Goal: Task Accomplishment & Management: Complete application form

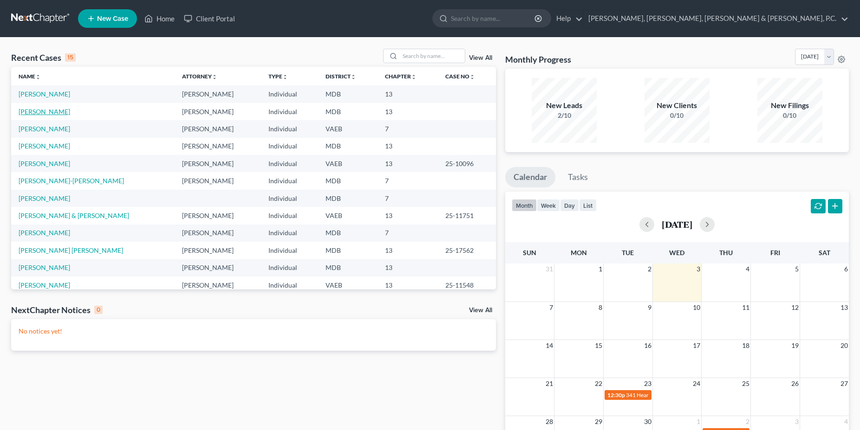
click at [70, 111] on link "[PERSON_NAME]" at bounding box center [45, 112] width 52 height 8
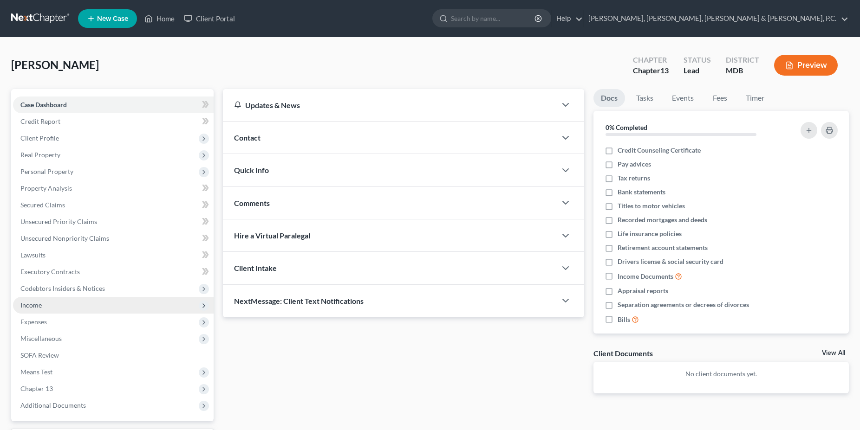
click at [41, 302] on span "Income" at bounding box center [30, 305] width 21 height 8
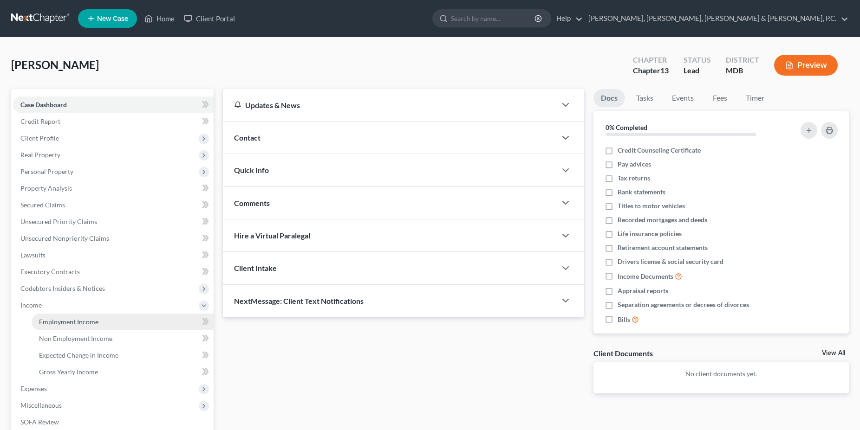
click at [62, 317] on link "Employment Income" at bounding box center [123, 322] width 182 height 17
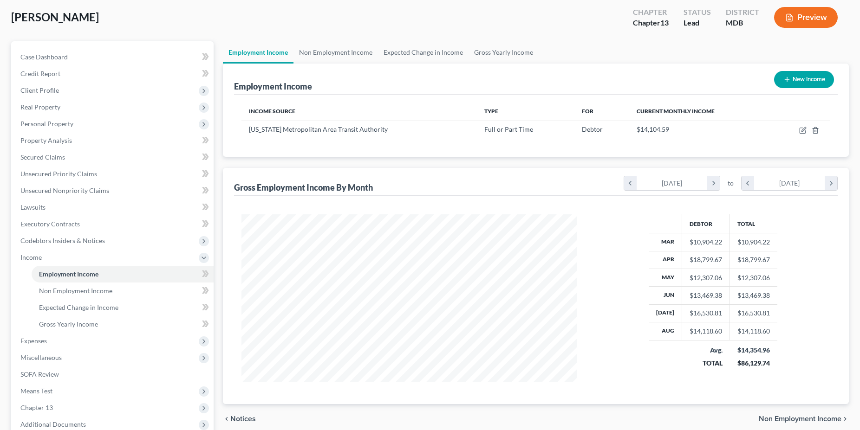
scroll to position [95, 0]
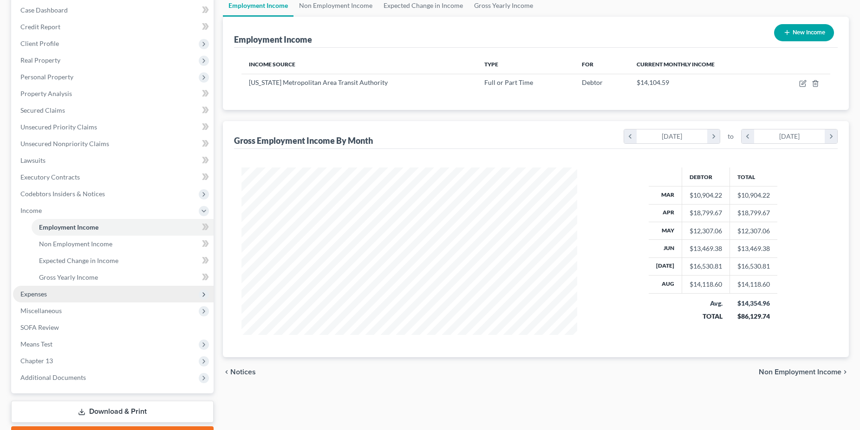
click at [91, 289] on span "Expenses" at bounding box center [113, 294] width 200 height 17
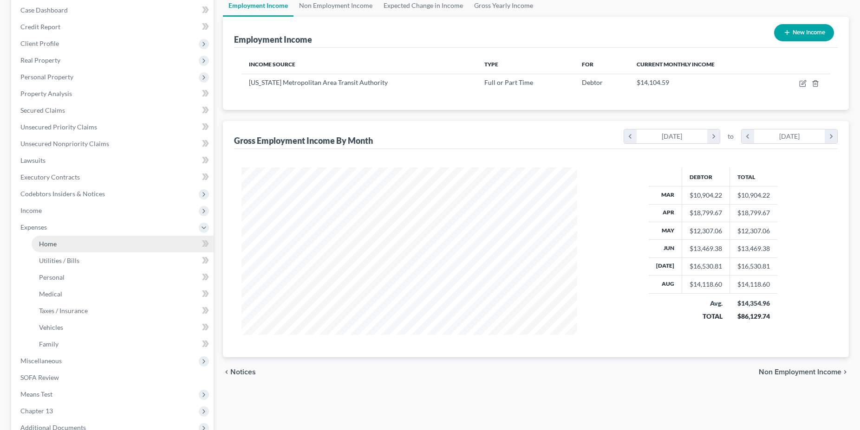
click at [63, 248] on link "Home" at bounding box center [123, 244] width 182 height 17
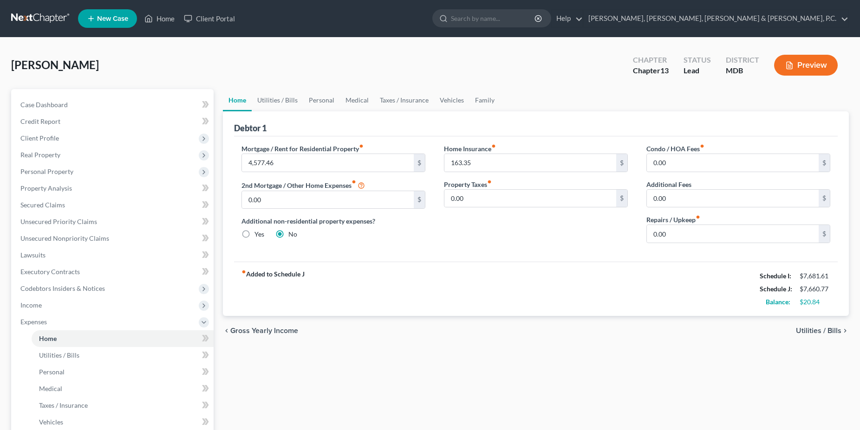
scroll to position [47, 0]
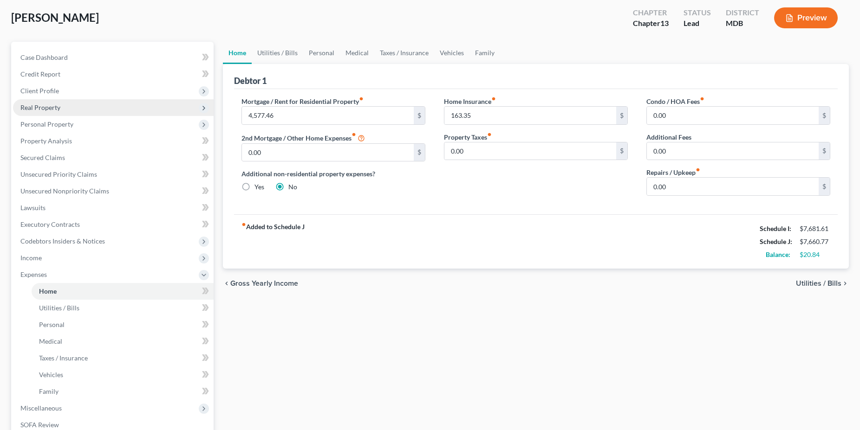
click at [54, 113] on span "Real Property" at bounding box center [113, 107] width 200 height 17
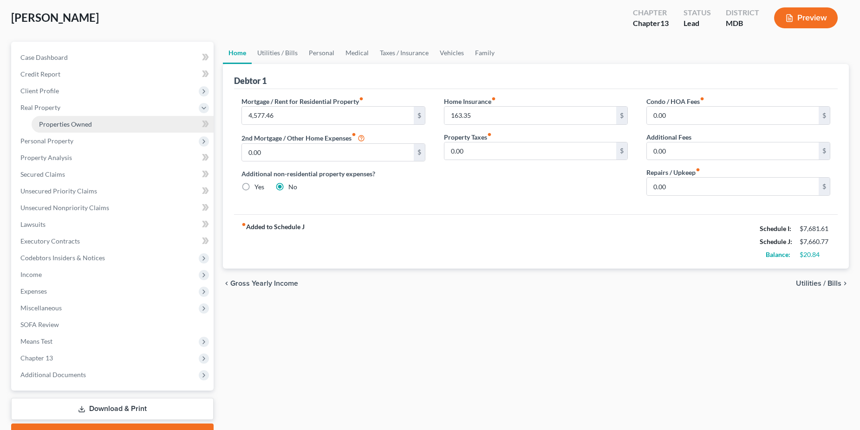
click at [58, 123] on span "Properties Owned" at bounding box center [65, 124] width 53 height 8
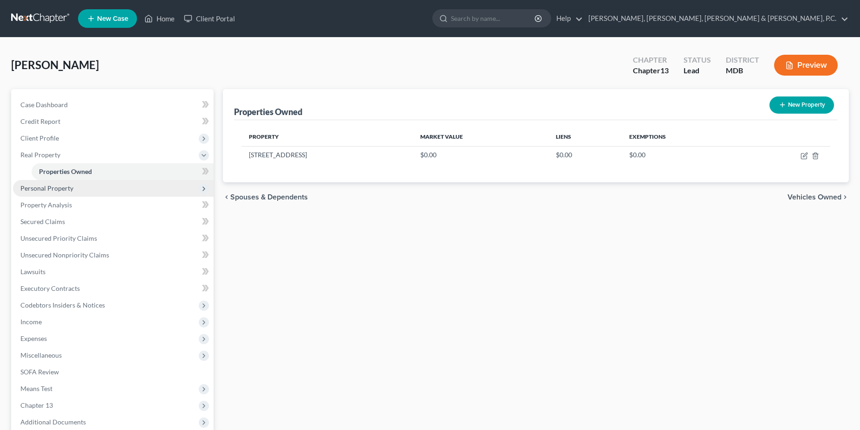
click at [65, 188] on span "Personal Property" at bounding box center [46, 188] width 53 height 8
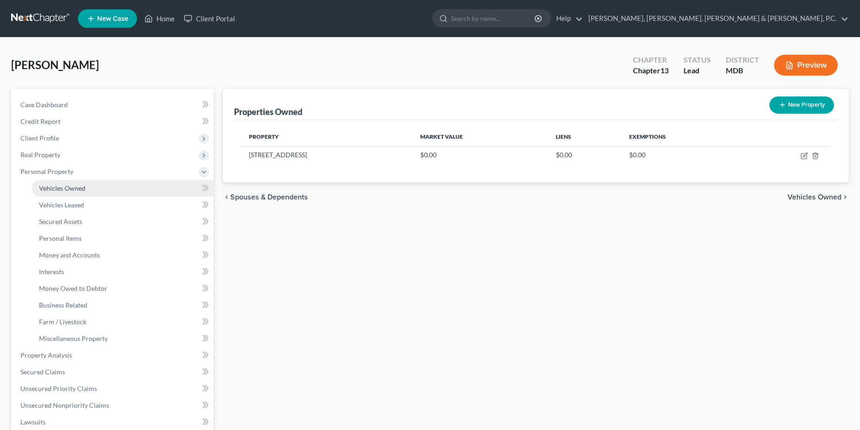
click at [66, 192] on link "Vehicles Owned" at bounding box center [123, 188] width 182 height 17
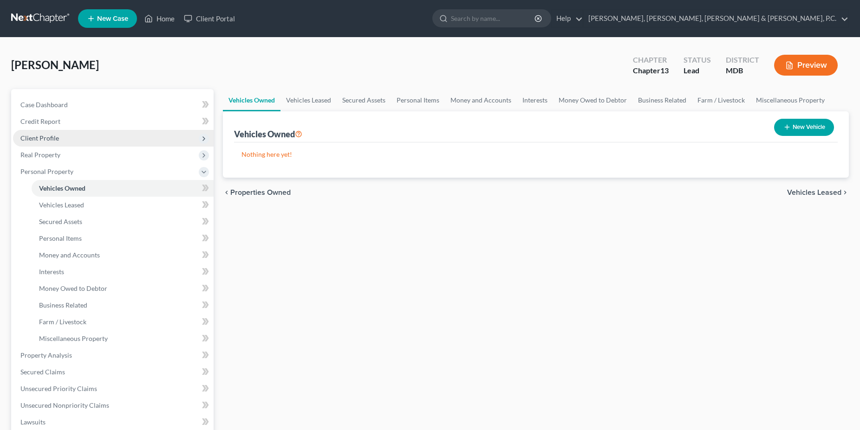
click at [55, 142] on span "Client Profile" at bounding box center [113, 138] width 200 height 17
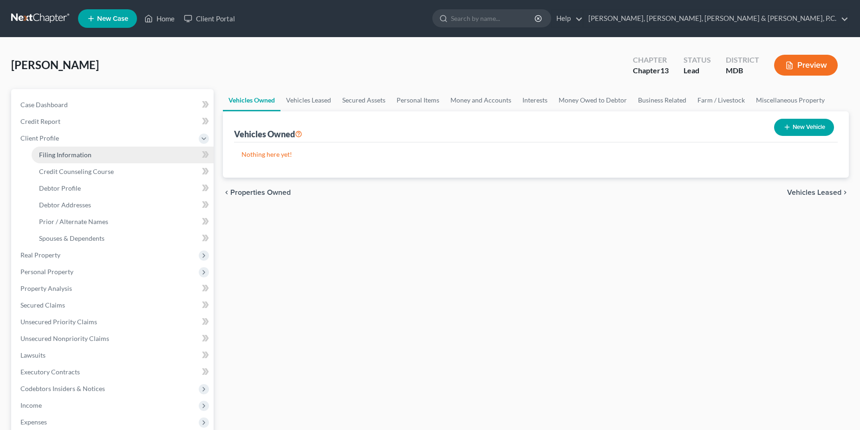
click at [65, 155] on span "Filing Information" at bounding box center [65, 155] width 52 height 8
select select "1"
select select "0"
select select "3"
select select "21"
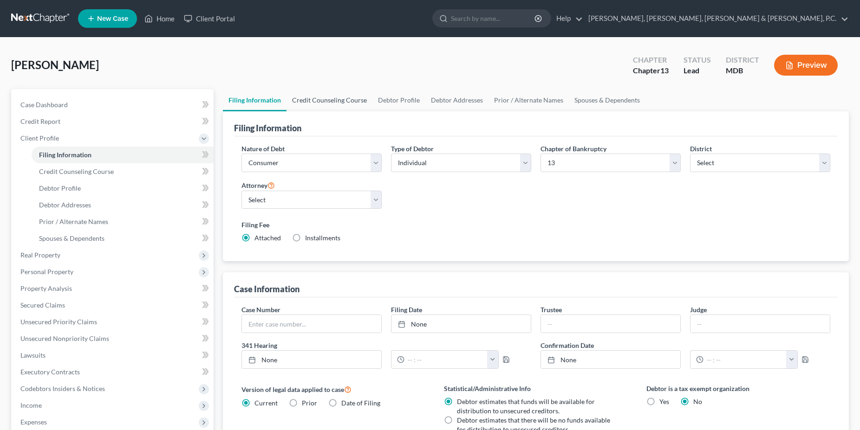
click at [320, 103] on link "Credit Counseling Course" at bounding box center [329, 100] width 86 height 22
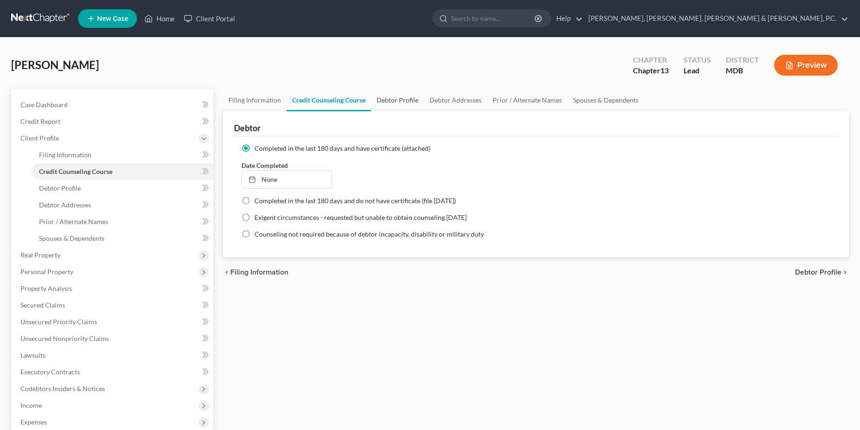
click at [391, 101] on link "Debtor Profile" at bounding box center [397, 100] width 53 height 22
select select "1"
select select "3"
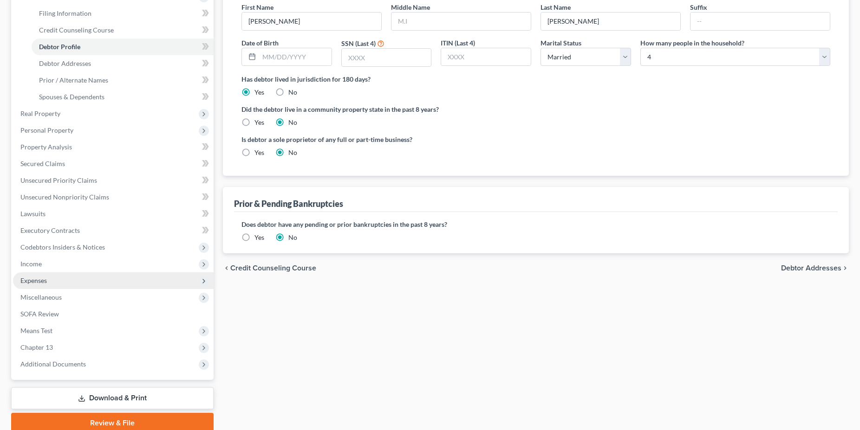
scroll to position [142, 0]
click at [98, 266] on span "Income" at bounding box center [113, 263] width 200 height 17
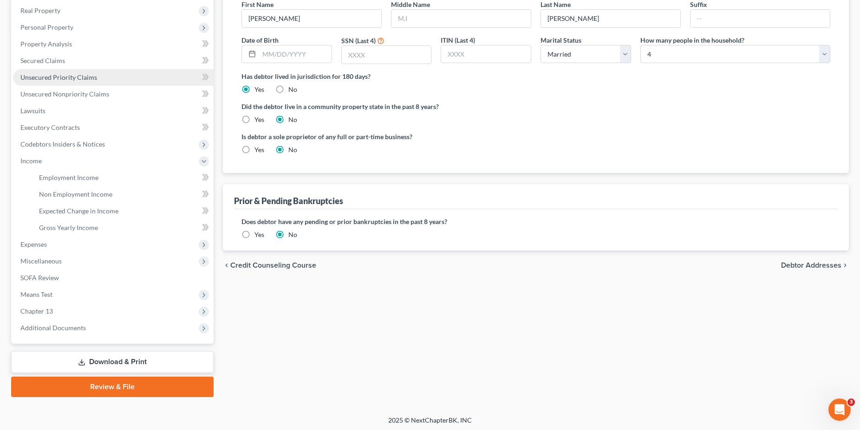
scroll to position [146, 0]
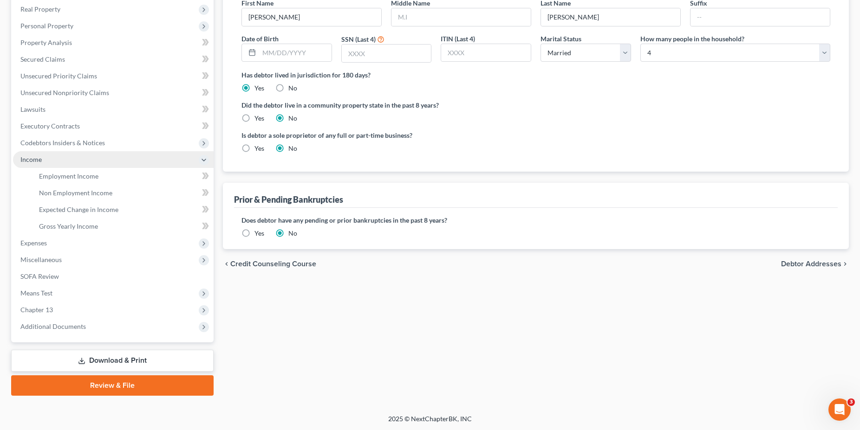
click at [35, 164] on span "Income" at bounding box center [113, 159] width 200 height 17
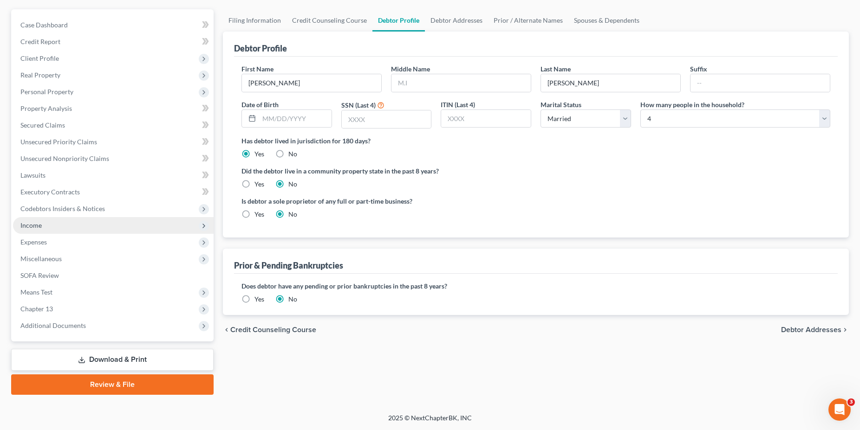
scroll to position [79, 0]
click at [43, 223] on span "Income" at bounding box center [113, 226] width 200 height 17
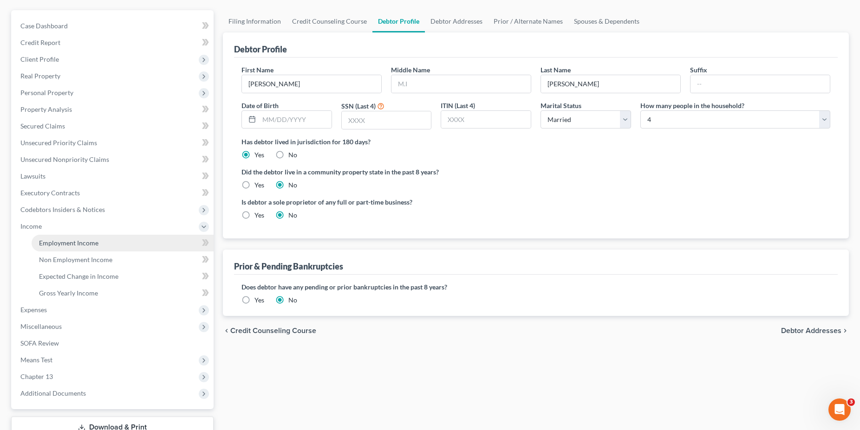
click at [54, 244] on span "Employment Income" at bounding box center [68, 243] width 59 height 8
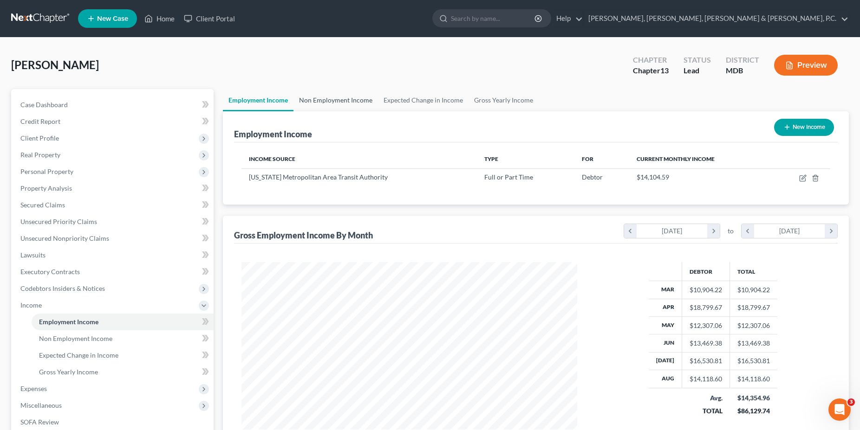
click at [328, 105] on link "Non Employment Income" at bounding box center [335, 100] width 84 height 22
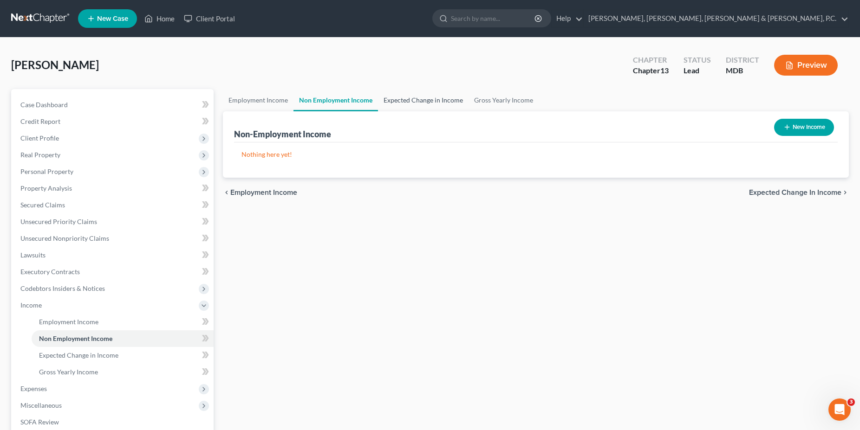
click at [397, 105] on link "Expected Change in Income" at bounding box center [423, 100] width 91 height 22
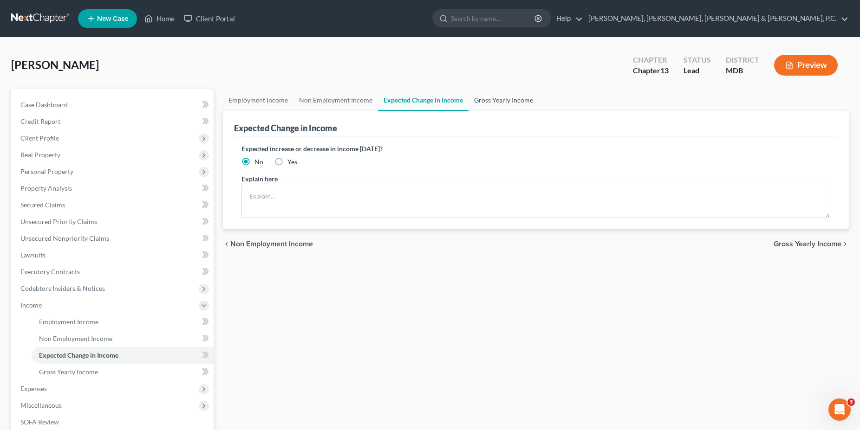
click at [502, 99] on link "Gross Yearly Income" at bounding box center [503, 100] width 70 height 22
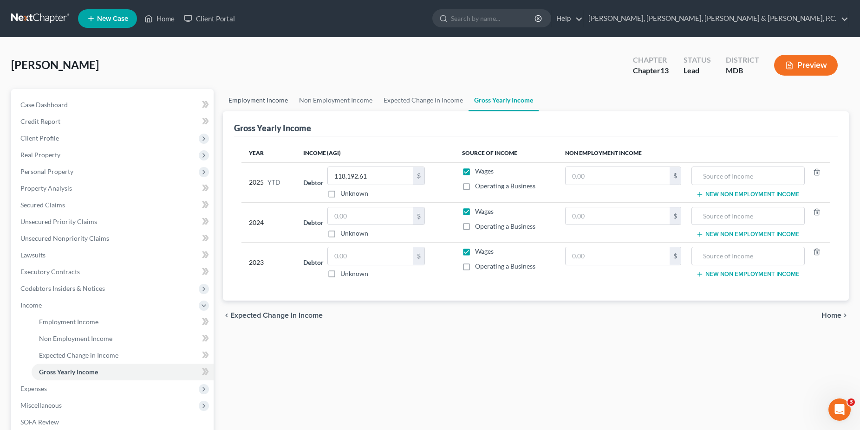
click at [275, 107] on link "Employment Income" at bounding box center [258, 100] width 71 height 22
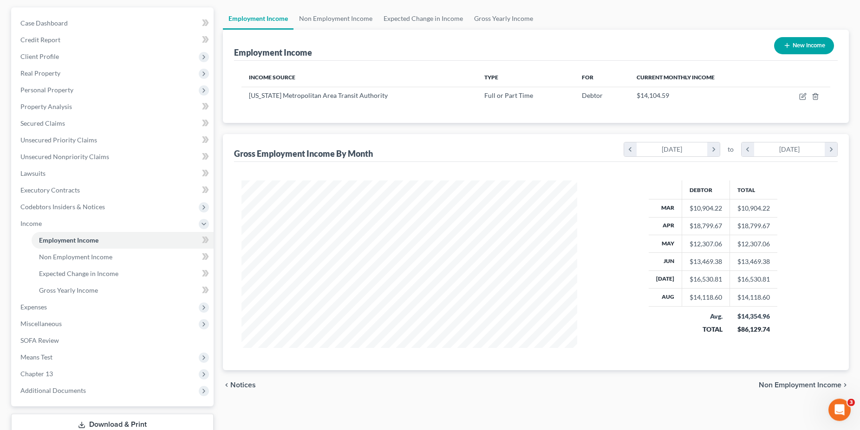
scroll to position [95, 0]
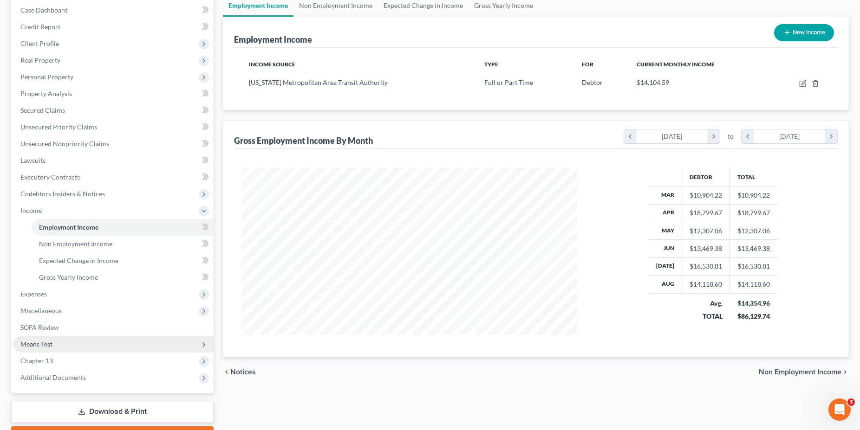
click at [65, 343] on span "Means Test" at bounding box center [113, 344] width 200 height 17
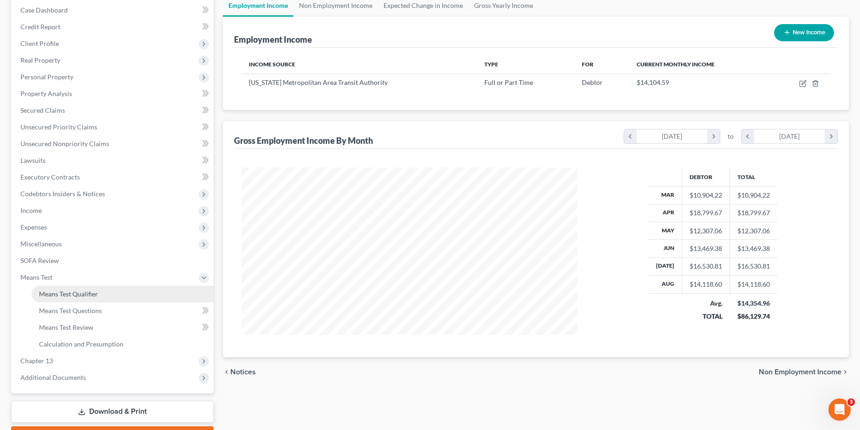
click at [75, 292] on span "Means Test Qualifier" at bounding box center [68, 294] width 59 height 8
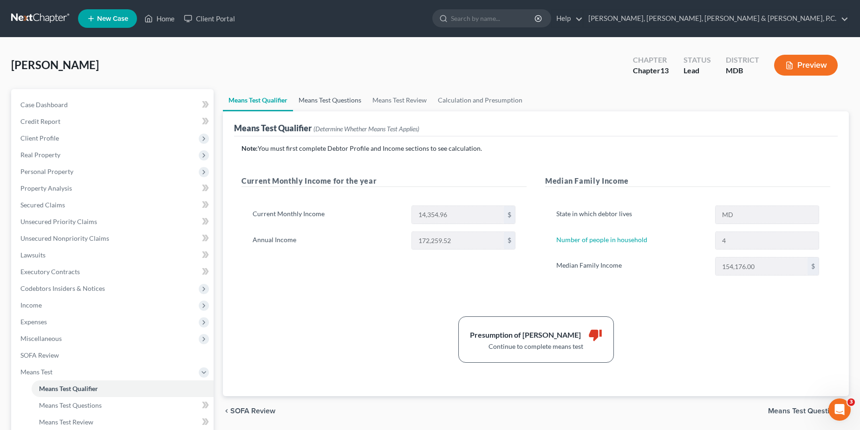
click at [334, 103] on link "Means Test Questions" at bounding box center [330, 100] width 74 height 22
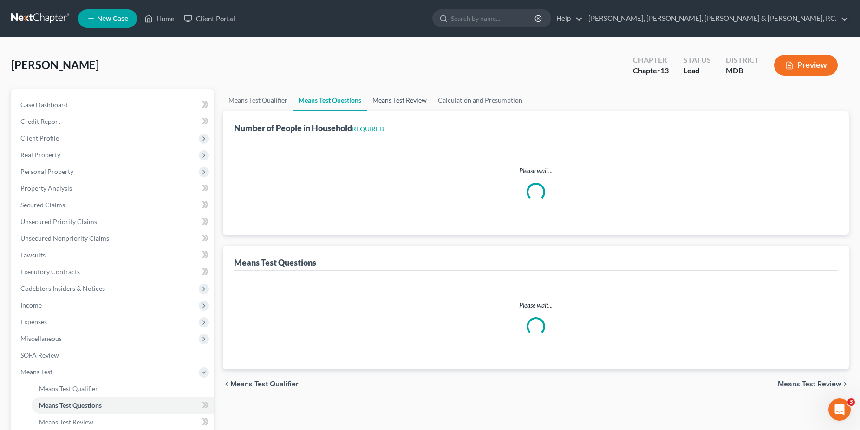
select select "0"
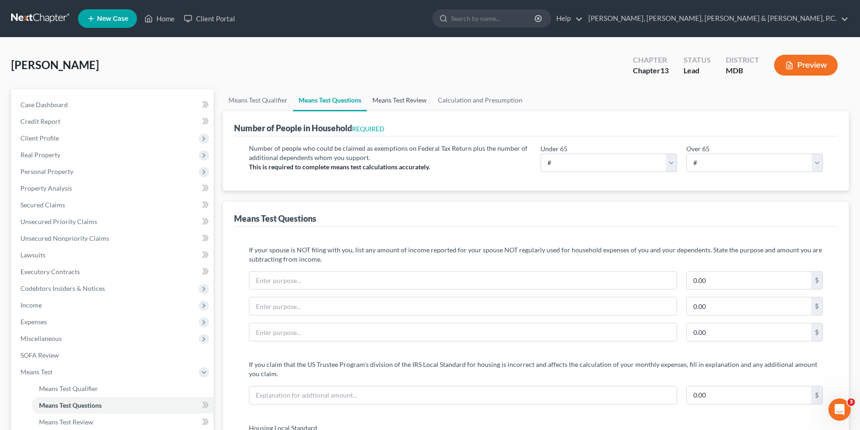
click at [388, 103] on link "Means Test Review" at bounding box center [399, 100] width 65 height 22
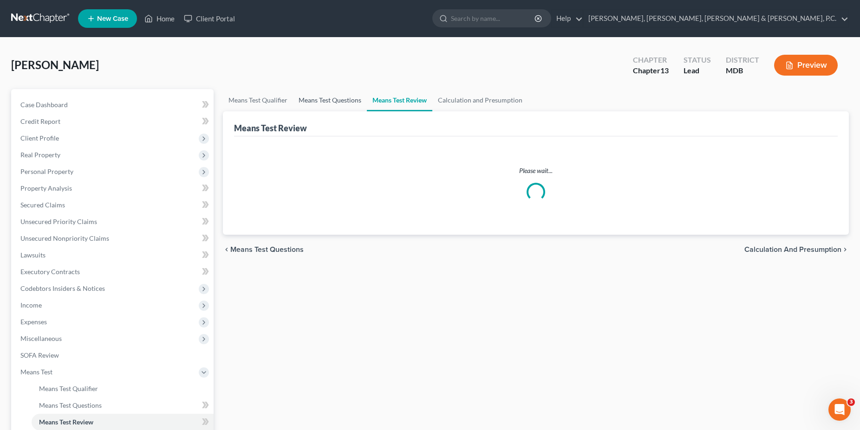
click at [335, 107] on link "Means Test Questions" at bounding box center [330, 100] width 74 height 22
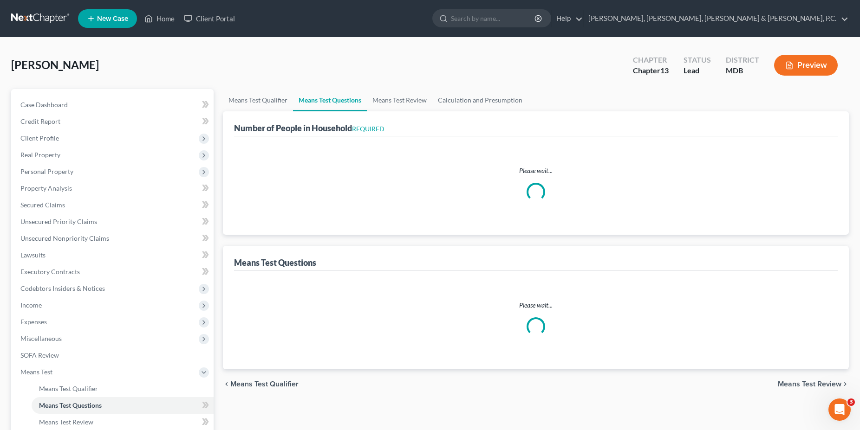
select select "0"
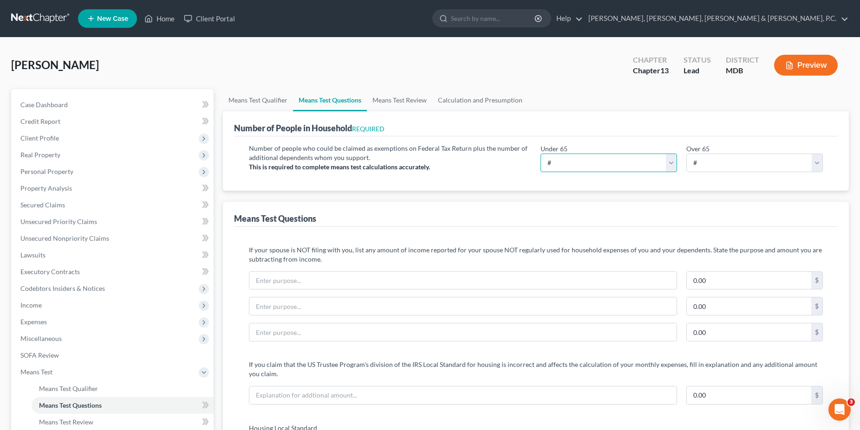
select select "4"
click option "4" at bounding box center [0, 0] width 0 height 0
click at [404, 99] on link "Means Test Review" at bounding box center [399, 100] width 65 height 22
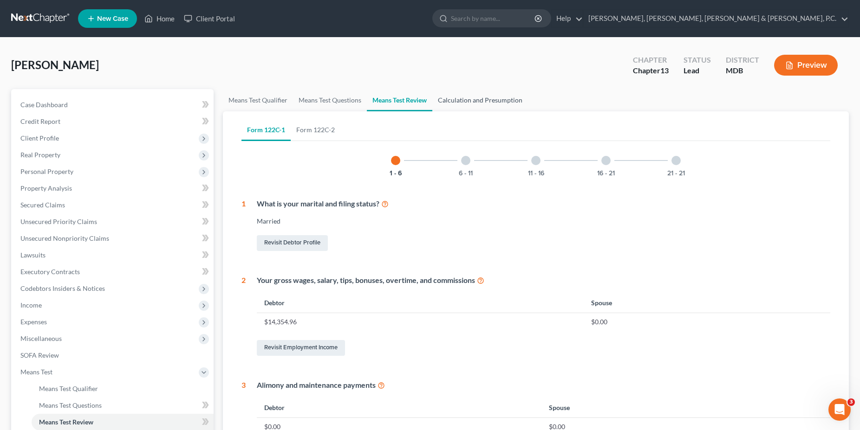
click at [461, 99] on link "Calculation and Presumption" at bounding box center [480, 100] width 96 height 22
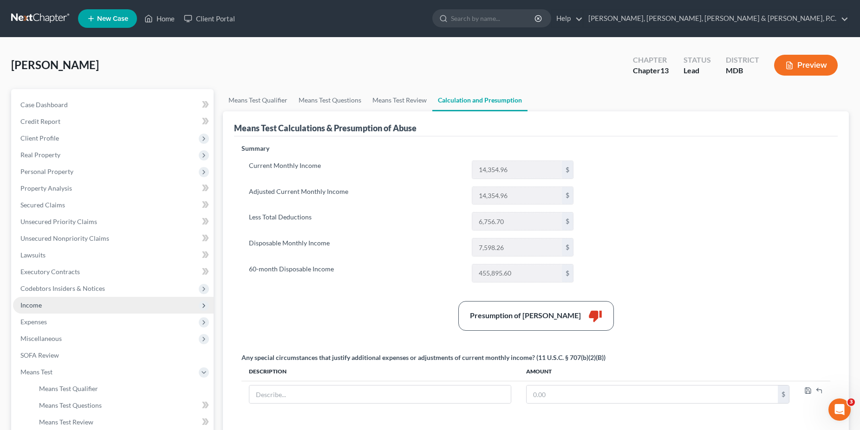
click at [63, 312] on span "Income" at bounding box center [113, 305] width 200 height 17
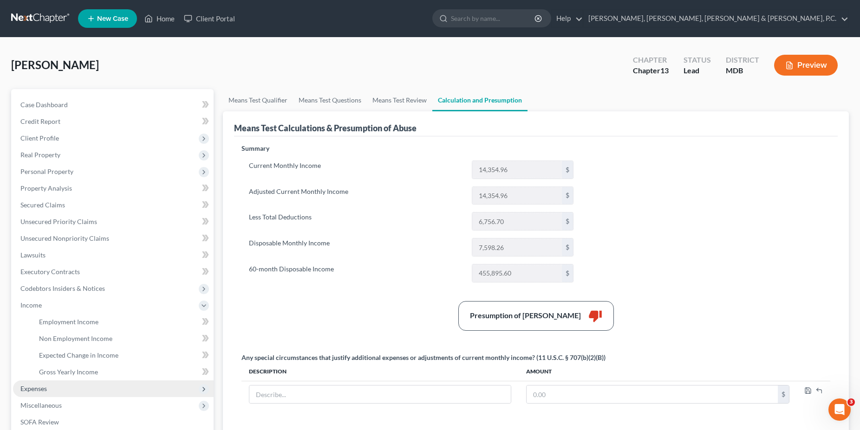
click at [43, 394] on span "Expenses" at bounding box center [113, 389] width 200 height 17
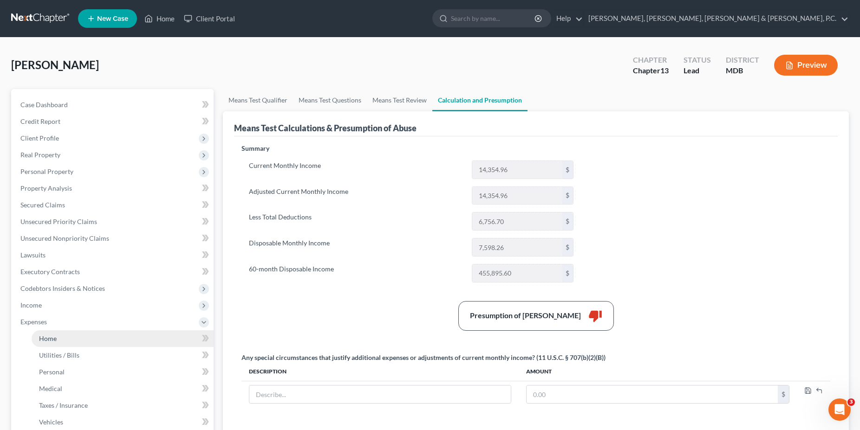
click at [64, 340] on link "Home" at bounding box center [123, 338] width 182 height 17
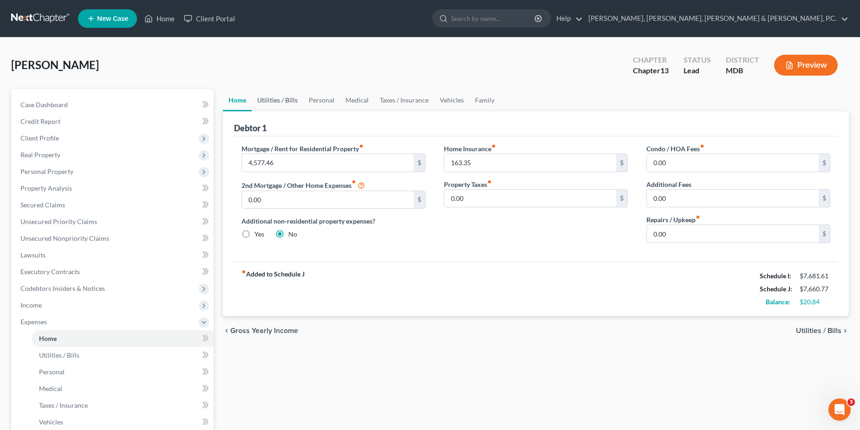
click at [282, 106] on link "Utilities / Bills" at bounding box center [278, 100] width 52 height 22
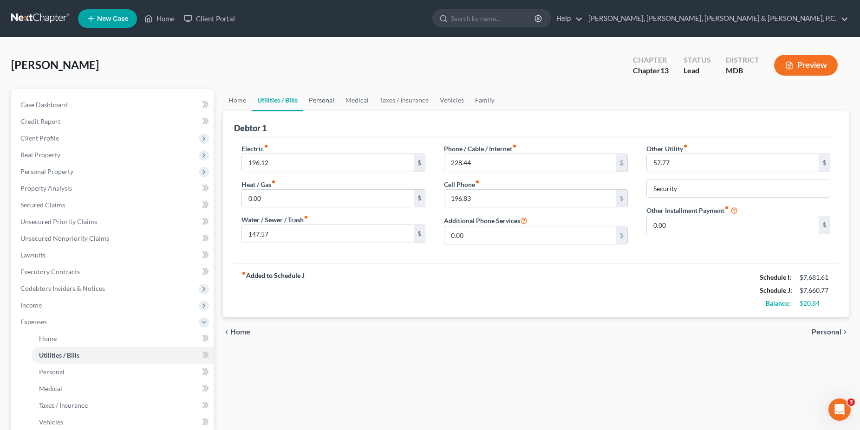
click at [317, 102] on link "Personal" at bounding box center [321, 100] width 37 height 22
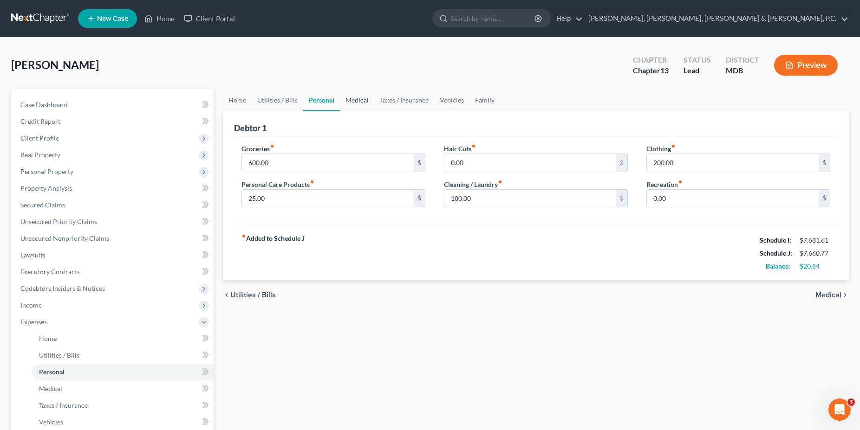
click at [352, 101] on link "Medical" at bounding box center [357, 100] width 34 height 22
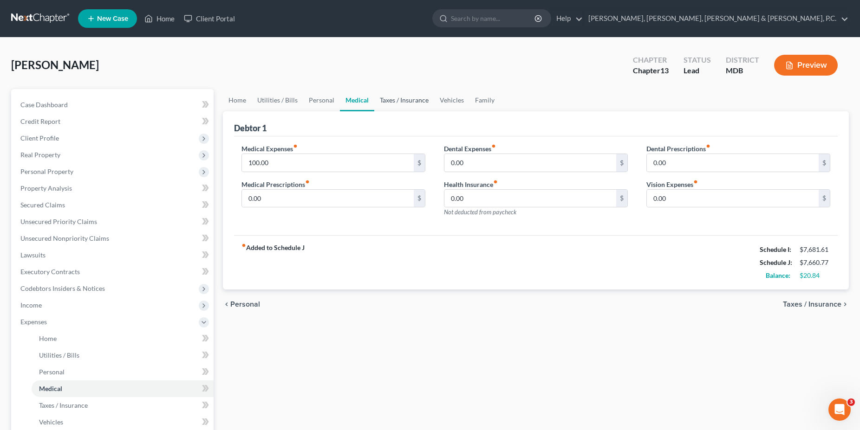
click at [382, 103] on link "Taxes / Insurance" at bounding box center [404, 100] width 60 height 22
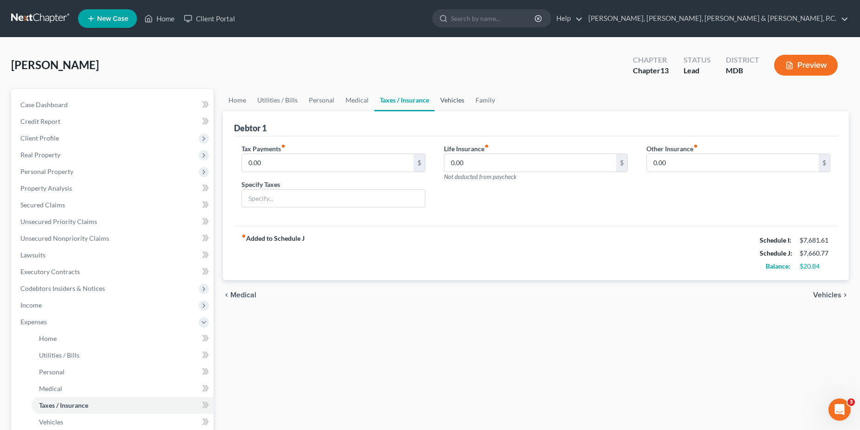
click at [449, 100] on link "Vehicles" at bounding box center [451, 100] width 35 height 22
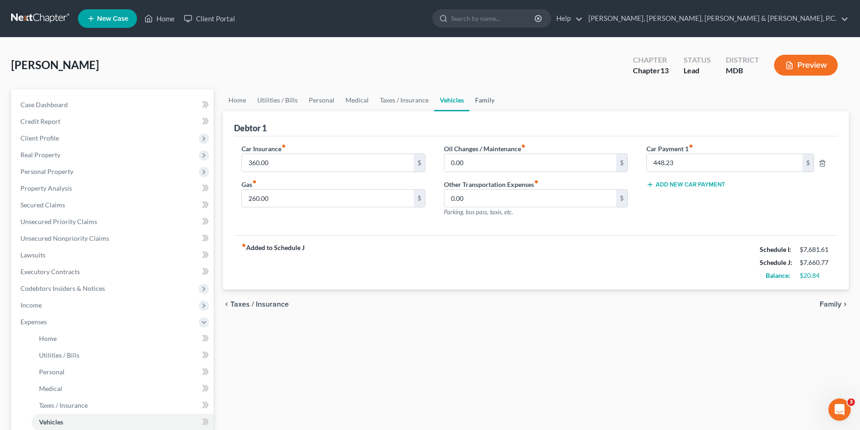
click at [486, 99] on link "Family" at bounding box center [484, 100] width 31 height 22
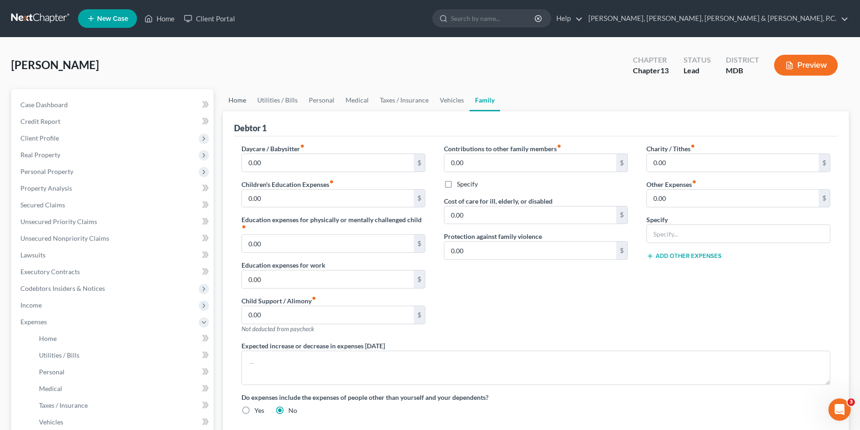
click at [243, 103] on link "Home" at bounding box center [237, 100] width 29 height 22
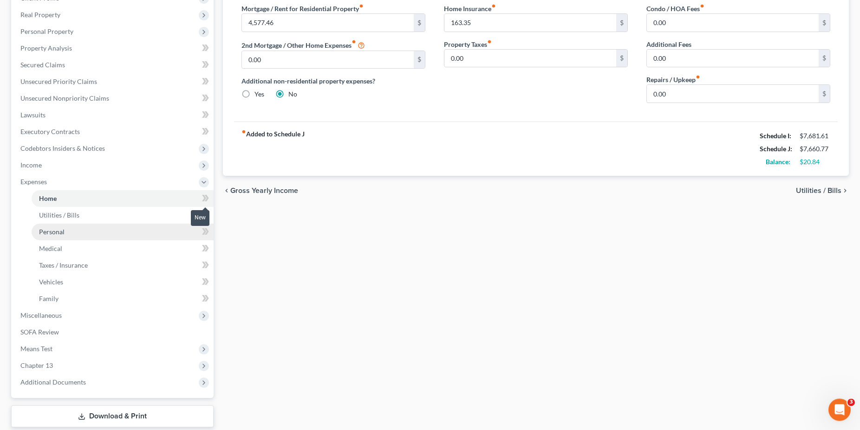
scroll to position [142, 0]
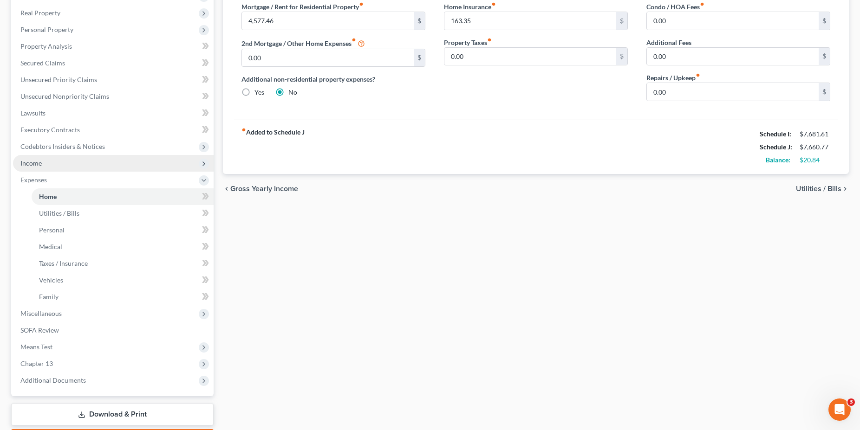
click at [46, 169] on span "Income" at bounding box center [113, 163] width 200 height 17
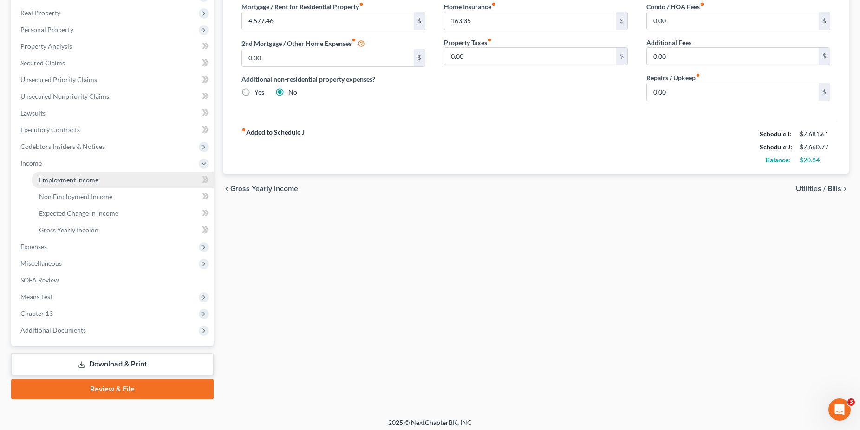
click at [57, 181] on span "Employment Income" at bounding box center [68, 180] width 59 height 8
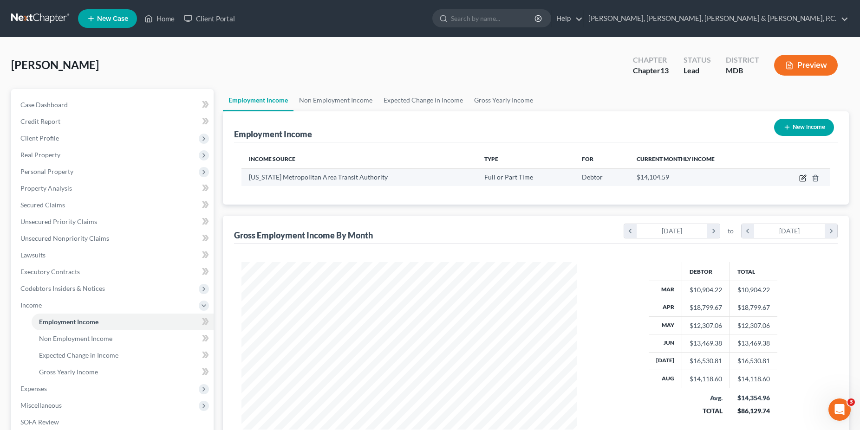
click at [804, 180] on icon "button" at bounding box center [802, 178] width 7 height 7
select select "0"
select select "8"
select select "2"
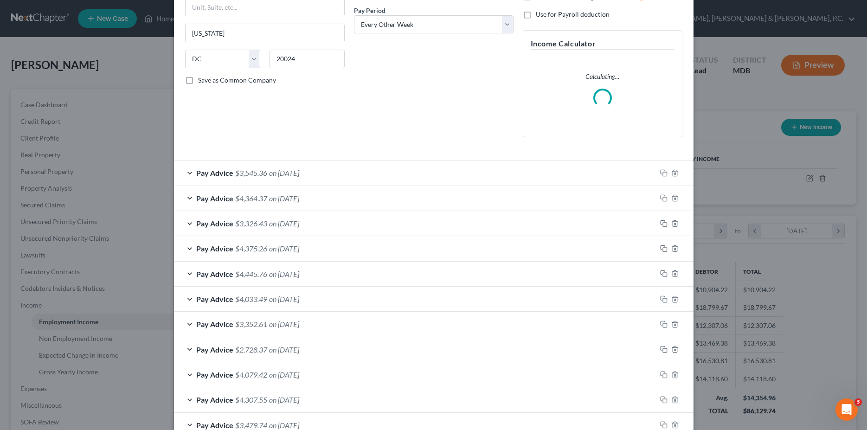
scroll to position [189, 0]
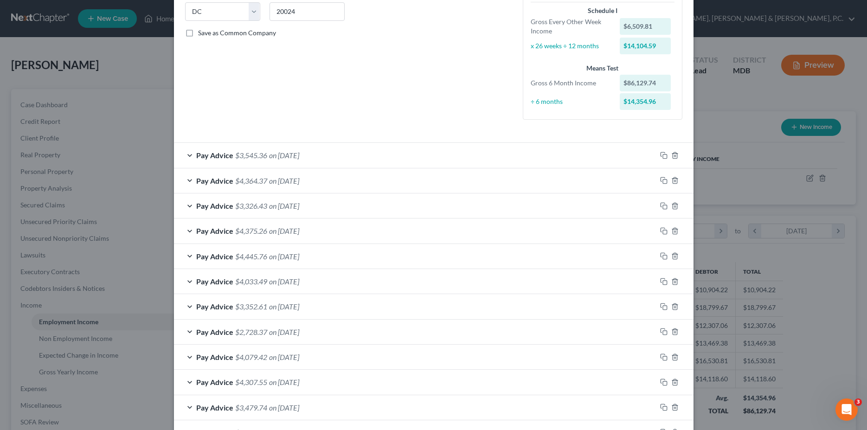
click at [104, 175] on div "Edit Income Source × Employment Type * Select Full or [DEMOGRAPHIC_DATA] Employ…" at bounding box center [433, 215] width 867 height 430
click at [724, 174] on div "Edit Income Source × Employment Type * Select Full or [DEMOGRAPHIC_DATA] Employ…" at bounding box center [433, 215] width 867 height 430
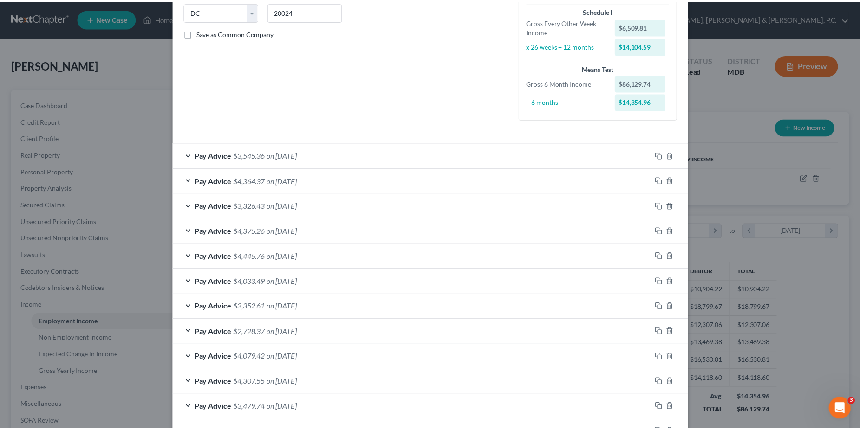
scroll to position [306, 0]
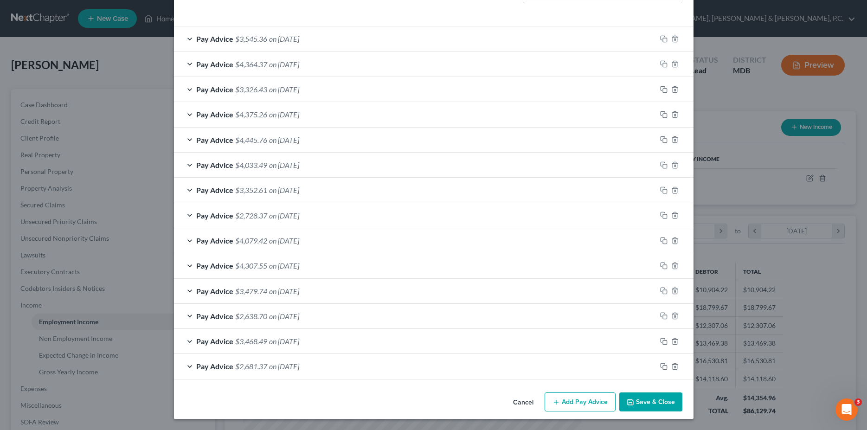
click at [648, 400] on button "Save & Close" at bounding box center [651, 402] width 63 height 19
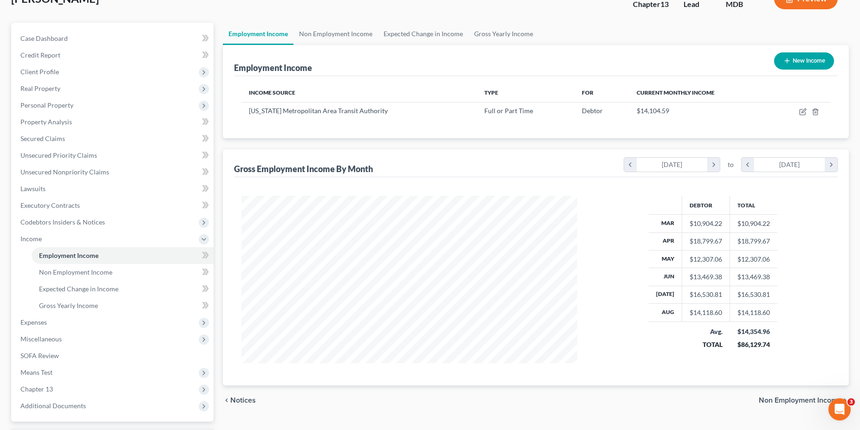
scroll to position [47, 0]
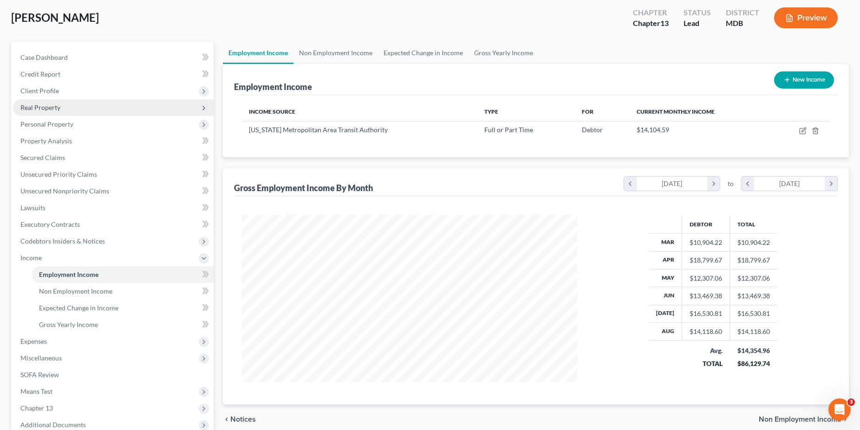
click at [44, 112] on span "Real Property" at bounding box center [113, 107] width 200 height 17
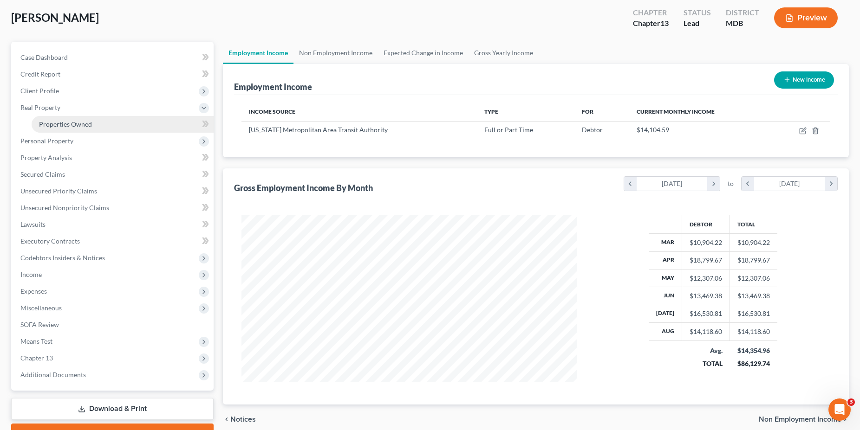
click at [49, 124] on span "Properties Owned" at bounding box center [65, 124] width 53 height 8
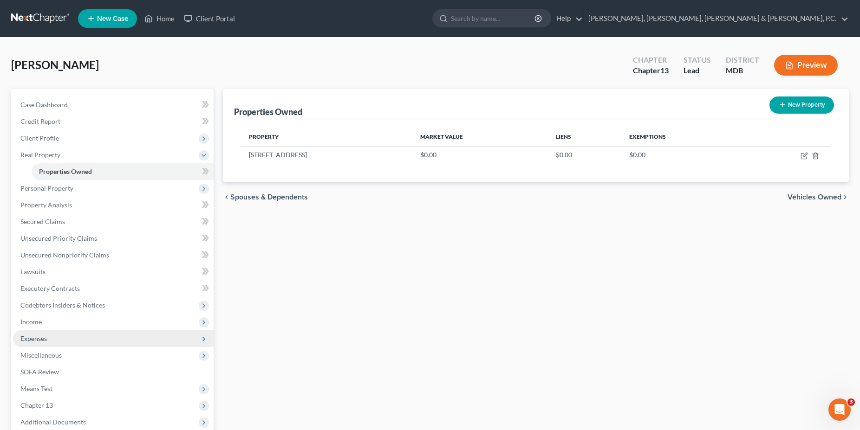
click at [49, 339] on span "Expenses" at bounding box center [113, 338] width 200 height 17
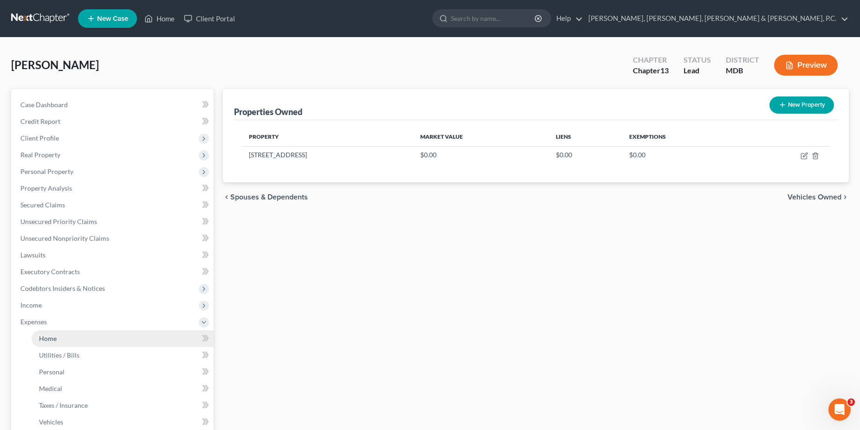
click at [64, 336] on link "Home" at bounding box center [123, 338] width 182 height 17
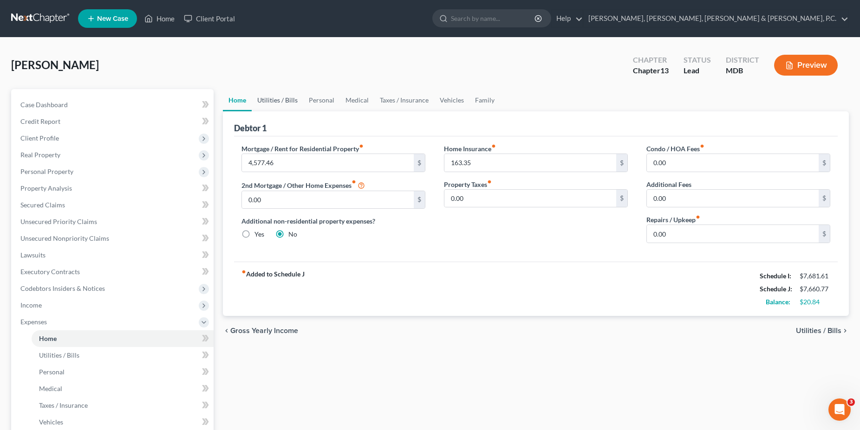
click at [270, 101] on link "Utilities / Bills" at bounding box center [278, 100] width 52 height 22
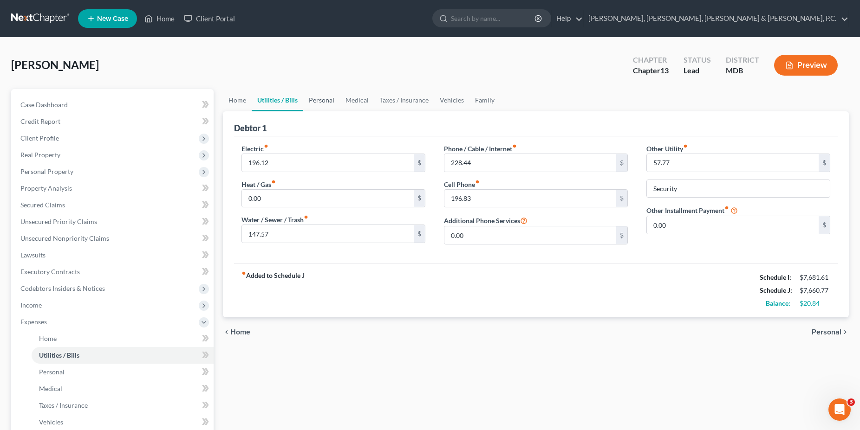
click at [328, 99] on link "Personal" at bounding box center [321, 100] width 37 height 22
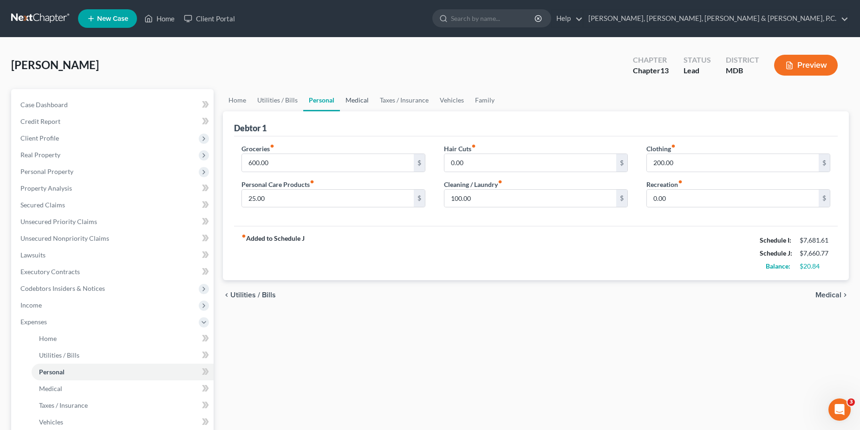
click at [362, 100] on link "Medical" at bounding box center [357, 100] width 34 height 22
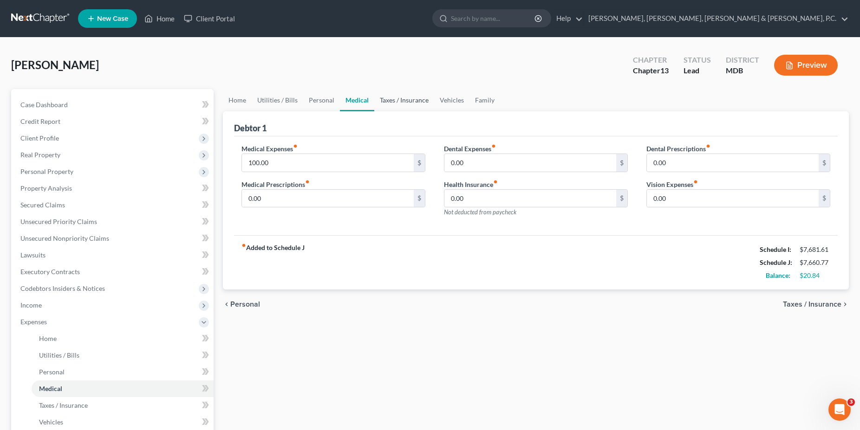
click at [384, 100] on link "Taxes / Insurance" at bounding box center [404, 100] width 60 height 22
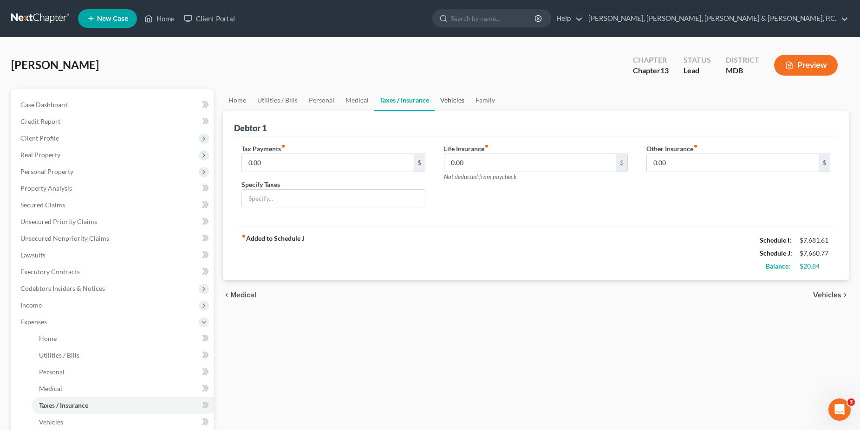
click at [447, 103] on link "Vehicles" at bounding box center [451, 100] width 35 height 22
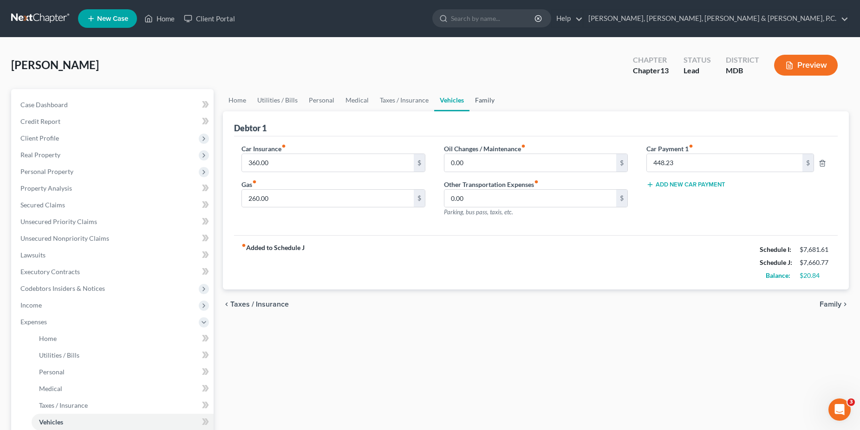
click at [475, 104] on link "Family" at bounding box center [484, 100] width 31 height 22
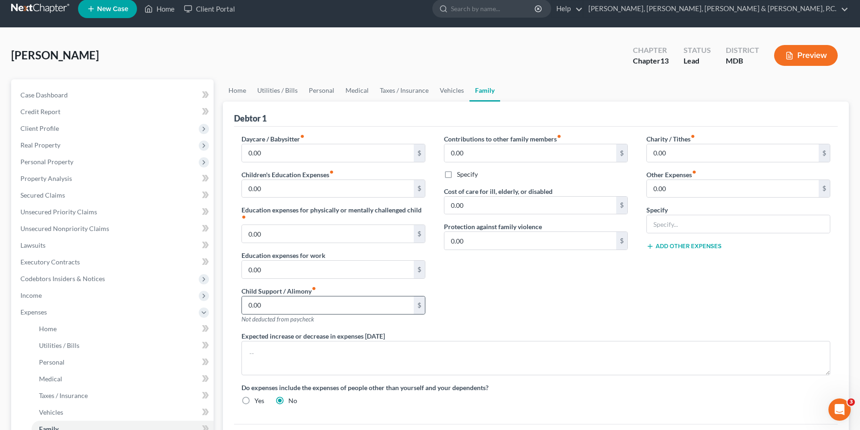
scroll to position [6, 0]
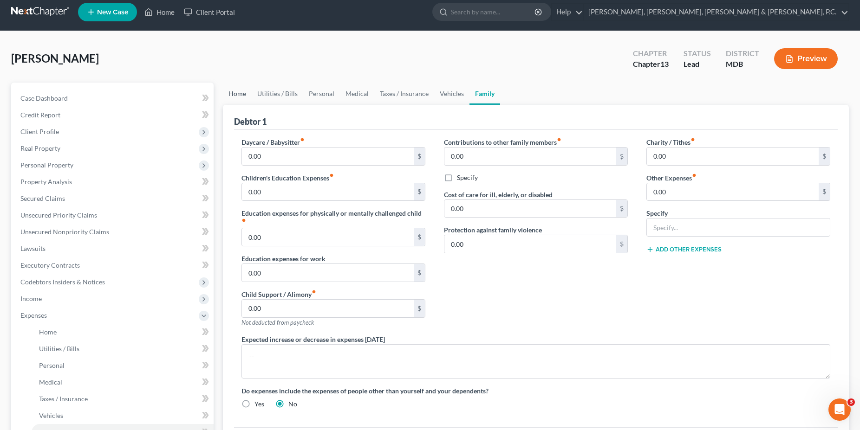
click at [234, 100] on link "Home" at bounding box center [237, 94] width 29 height 22
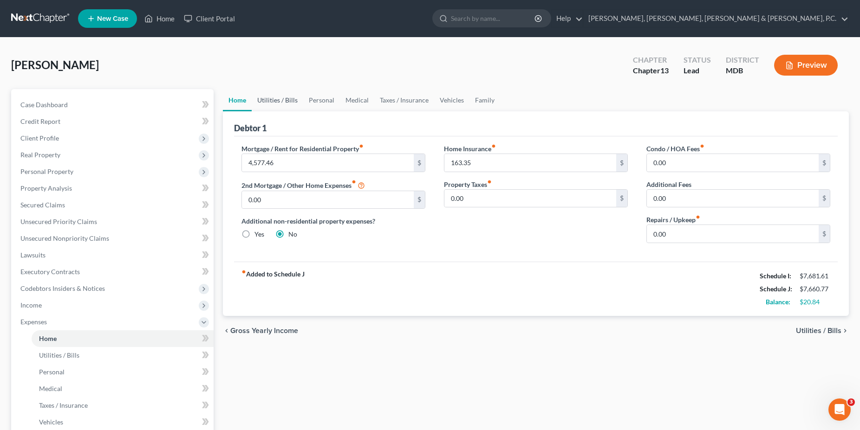
click at [268, 97] on link "Utilities / Bills" at bounding box center [278, 100] width 52 height 22
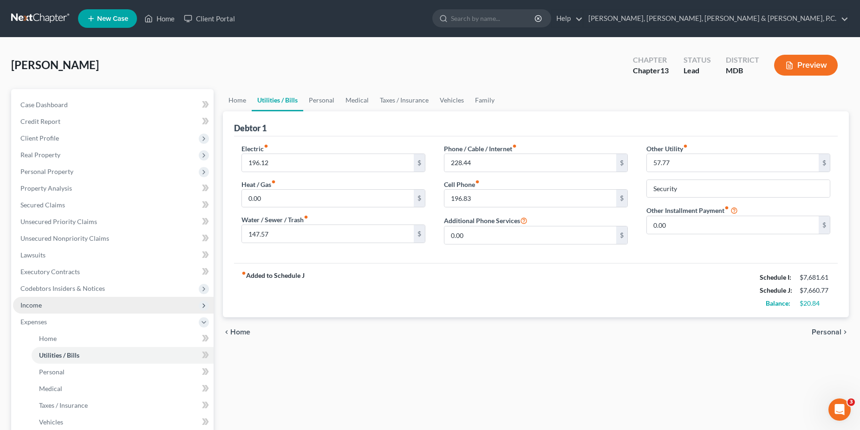
click at [72, 313] on span "Income" at bounding box center [113, 305] width 200 height 17
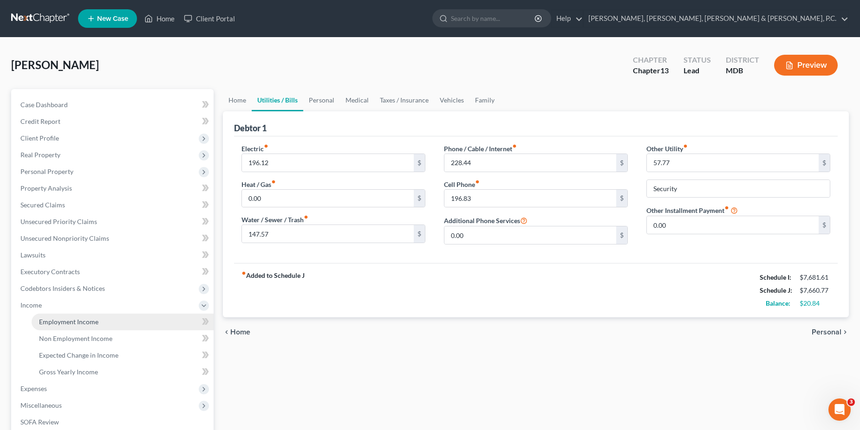
click at [68, 320] on span "Employment Income" at bounding box center [68, 322] width 59 height 8
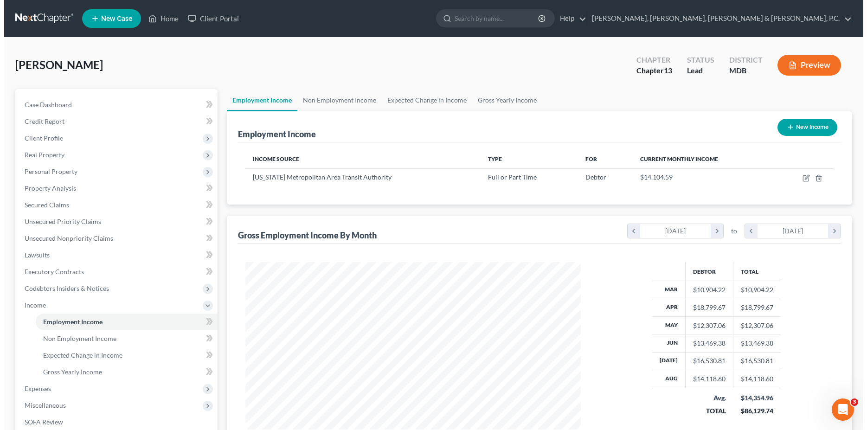
scroll to position [168, 354]
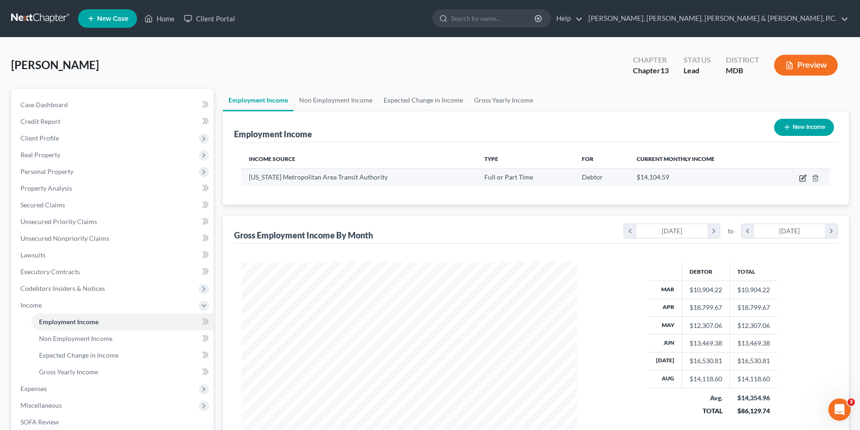
click at [802, 179] on icon "button" at bounding box center [803, 177] width 4 height 4
select select "0"
select select "8"
select select "2"
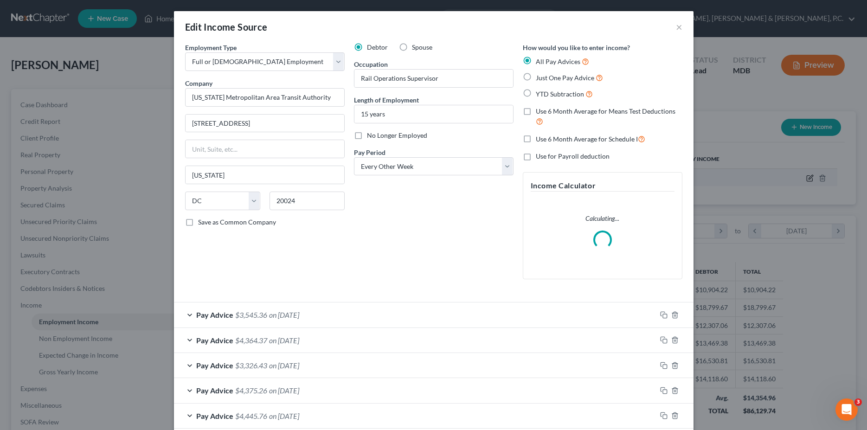
scroll to position [169, 357]
click at [184, 316] on div "Pay Advice $3,545.36 on [DATE]" at bounding box center [415, 315] width 483 height 25
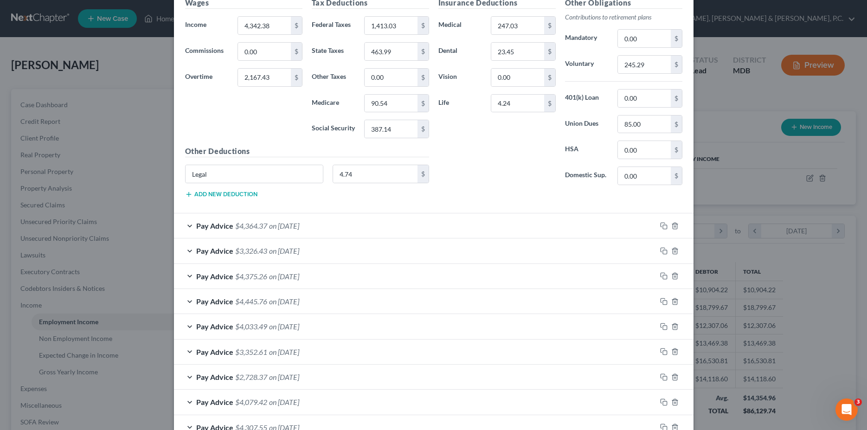
scroll to position [426, 0]
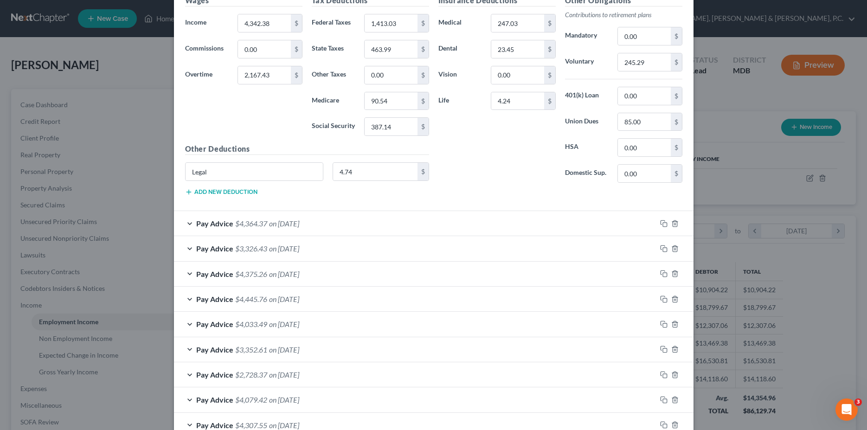
click at [276, 227] on span "on [DATE]" at bounding box center [284, 223] width 30 height 9
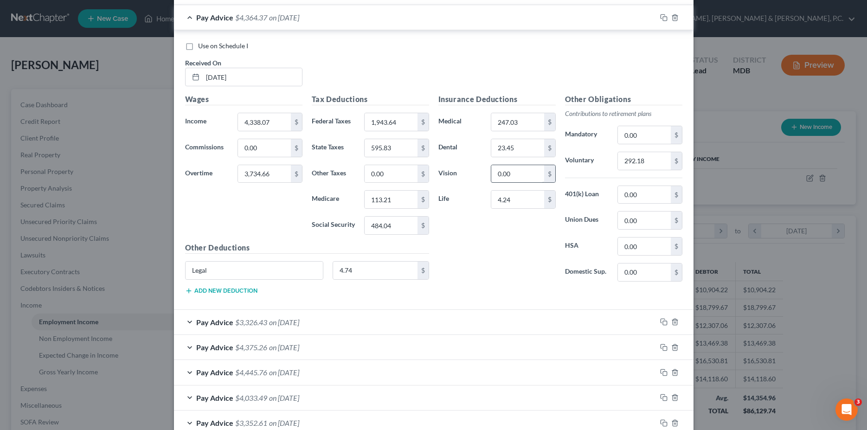
scroll to position [663, 0]
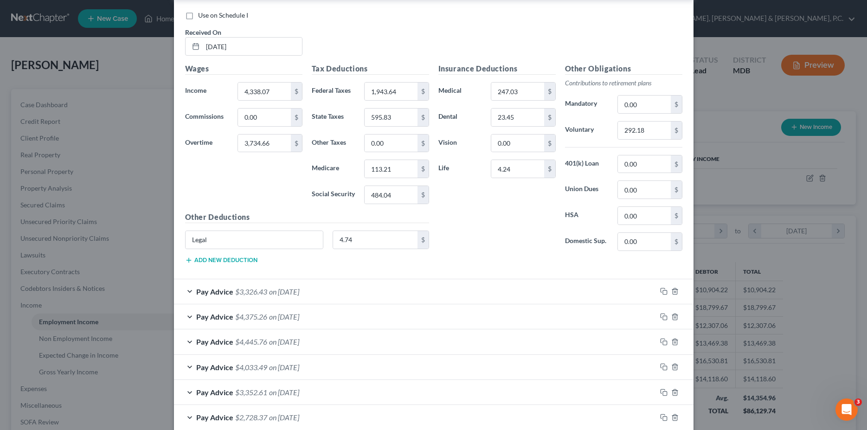
click at [727, 146] on div "Edit Income Source × Employment Type * Select Full or [DEMOGRAPHIC_DATA] Employ…" at bounding box center [433, 215] width 867 height 430
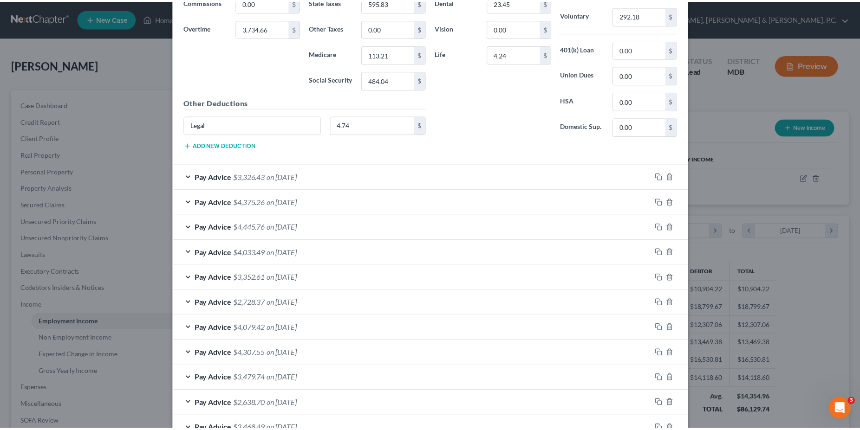
scroll to position [866, 0]
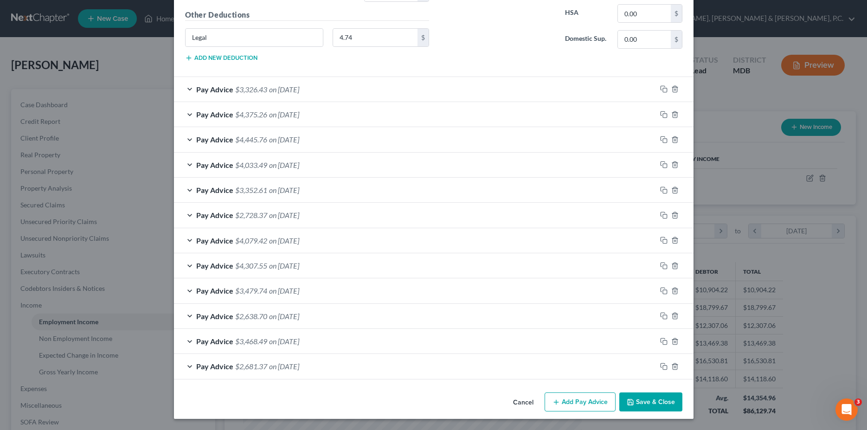
click at [643, 404] on button "Save & Close" at bounding box center [651, 402] width 63 height 19
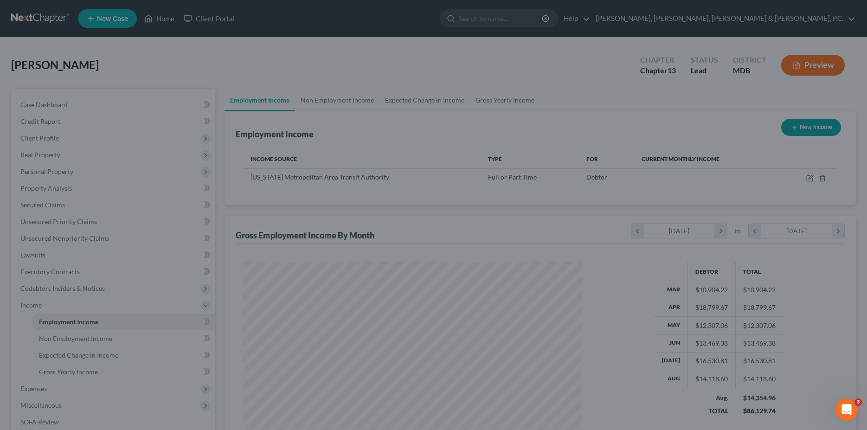
click at [636, 407] on div "Edit Income Source × Employment Type * Select Full or [DEMOGRAPHIC_DATA] Employ…" at bounding box center [433, 215] width 867 height 430
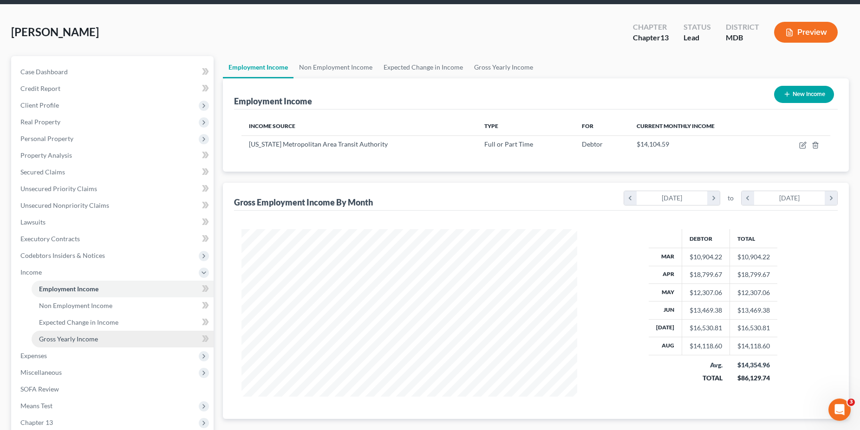
scroll to position [47, 0]
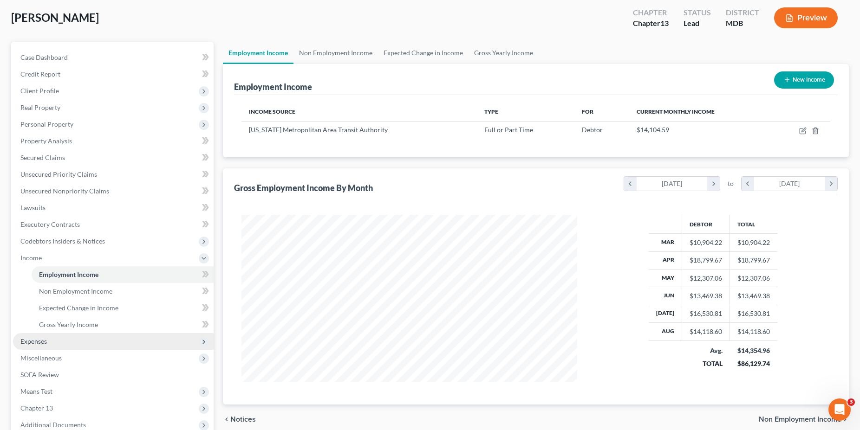
click at [50, 348] on span "Expenses" at bounding box center [113, 341] width 200 height 17
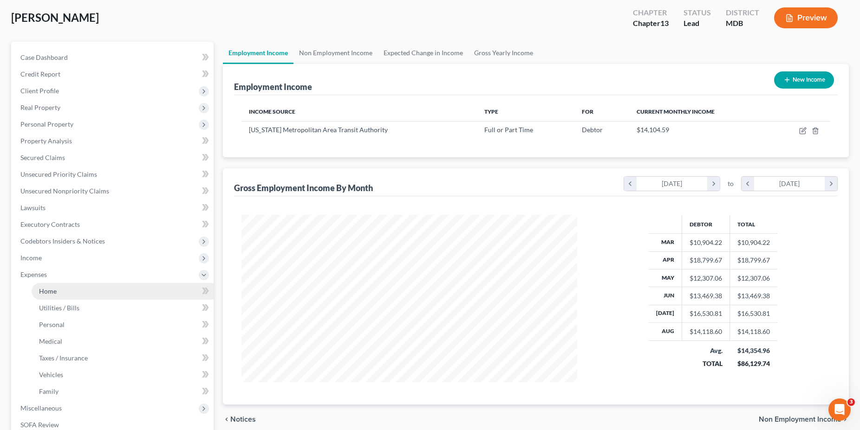
click at [60, 296] on link "Home" at bounding box center [123, 291] width 182 height 17
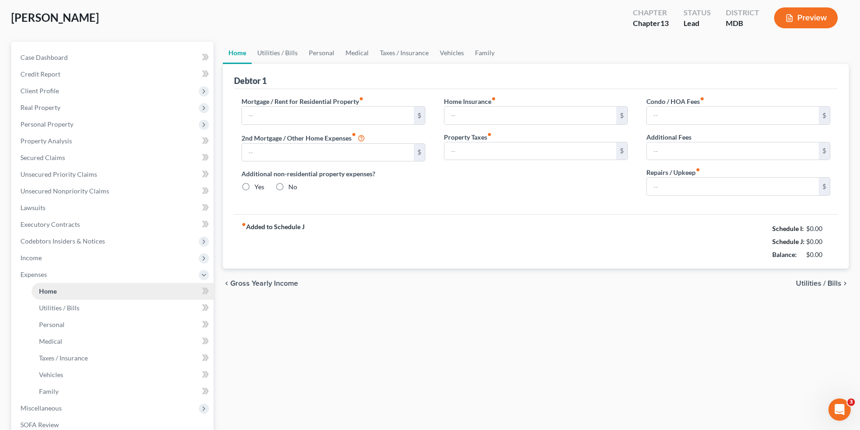
type input "4,577.46"
type input "0.00"
radio input "true"
type input "163.35"
type input "0.00"
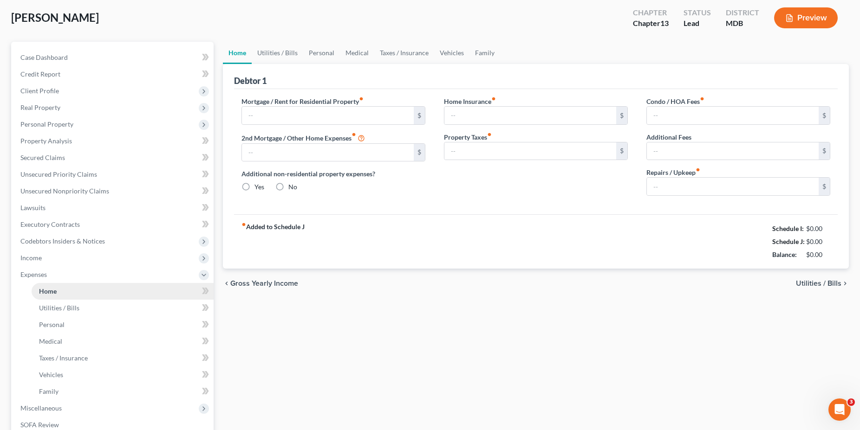
type input "0.00"
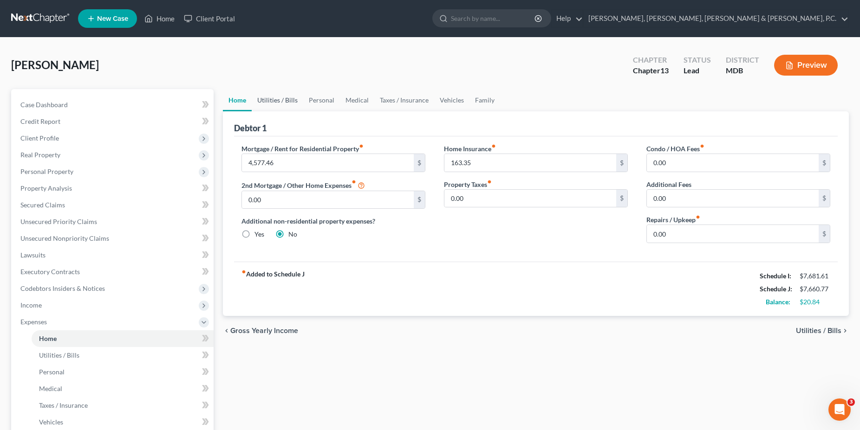
click at [269, 101] on link "Utilities / Bills" at bounding box center [278, 100] width 52 height 22
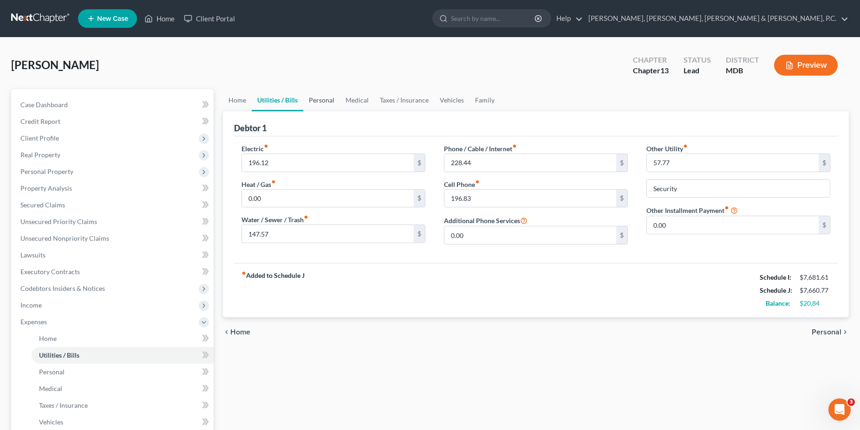
click at [308, 102] on link "Personal" at bounding box center [321, 100] width 37 height 22
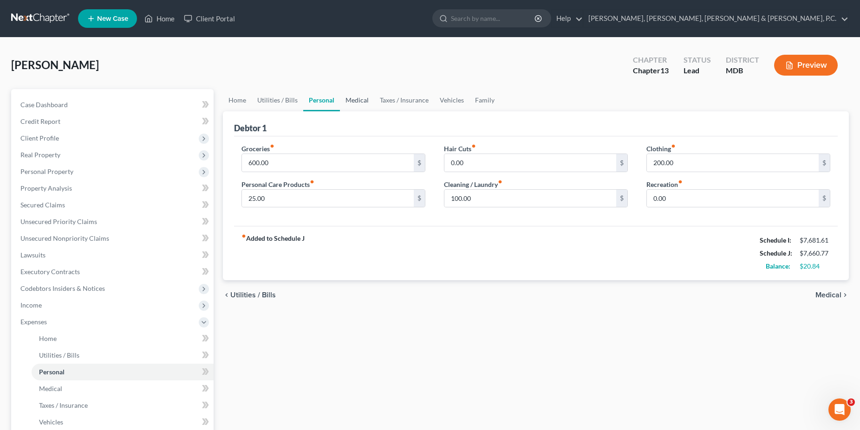
click at [350, 99] on link "Medical" at bounding box center [357, 100] width 34 height 22
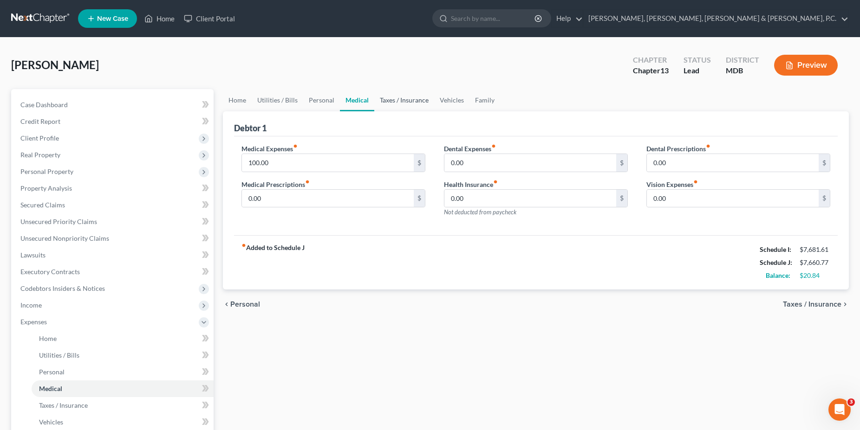
click at [394, 97] on link "Taxes / Insurance" at bounding box center [404, 100] width 60 height 22
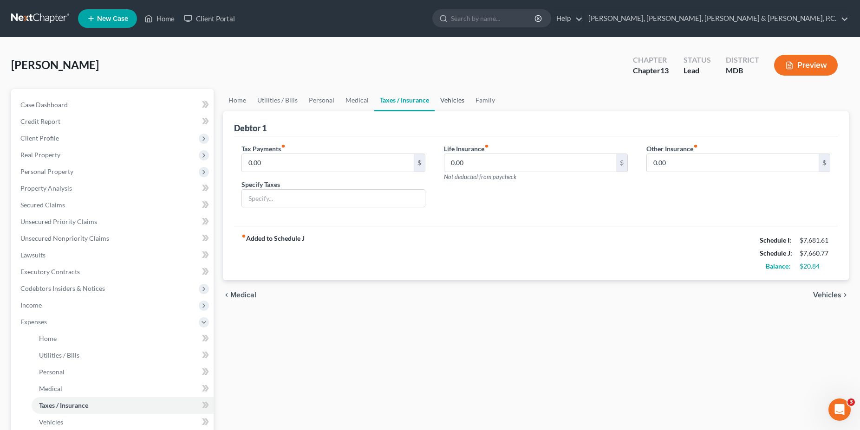
click at [438, 101] on link "Vehicles" at bounding box center [451, 100] width 35 height 22
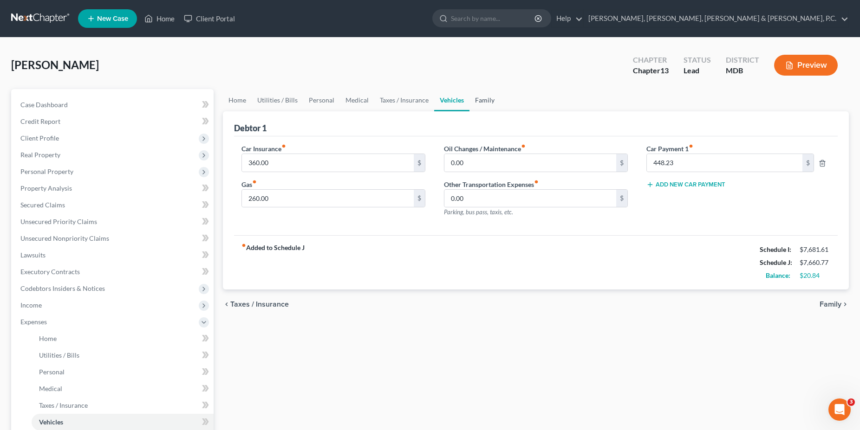
click at [483, 99] on link "Family" at bounding box center [484, 100] width 31 height 22
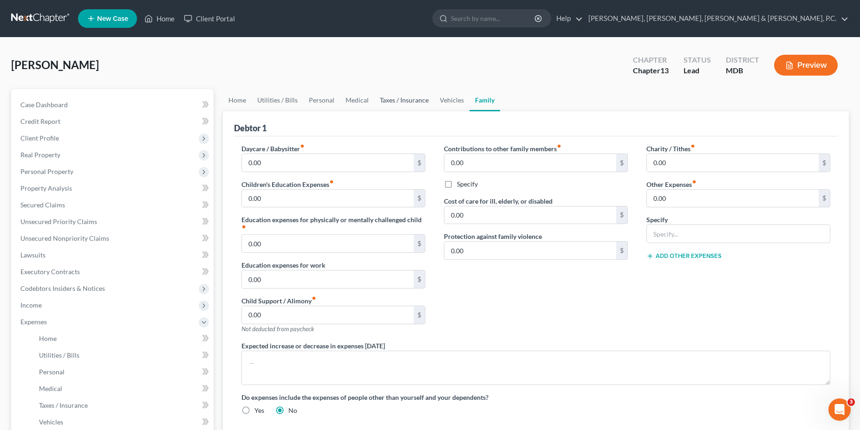
click at [415, 100] on link "Taxes / Insurance" at bounding box center [404, 100] width 60 height 22
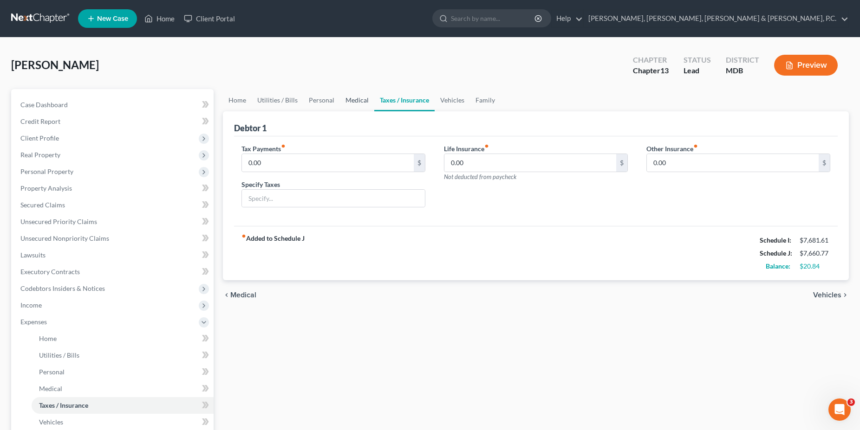
click at [357, 104] on link "Medical" at bounding box center [357, 100] width 34 height 22
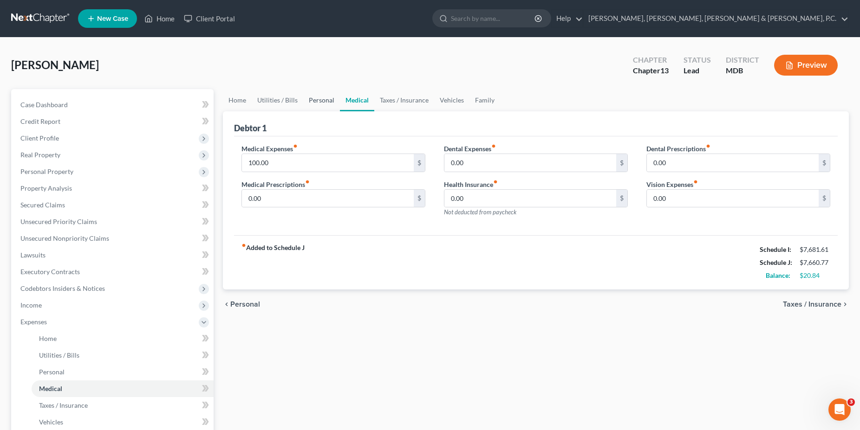
click at [333, 98] on link "Personal" at bounding box center [321, 100] width 37 height 22
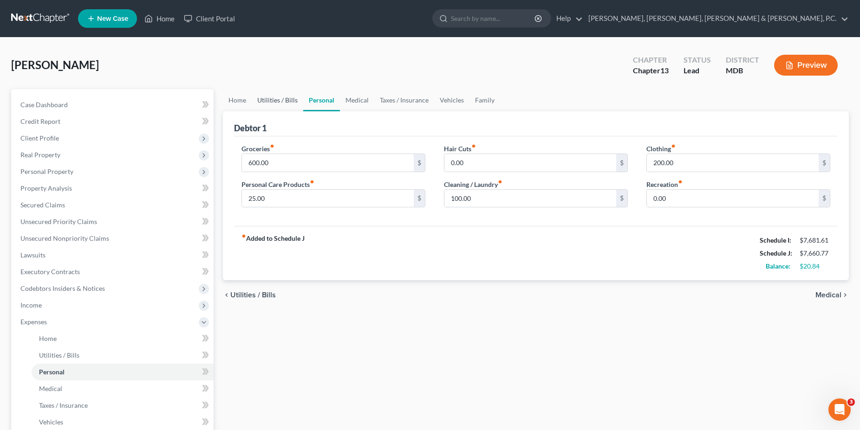
click at [291, 103] on link "Utilities / Bills" at bounding box center [278, 100] width 52 height 22
